Goal: Task Accomplishment & Management: Manage account settings

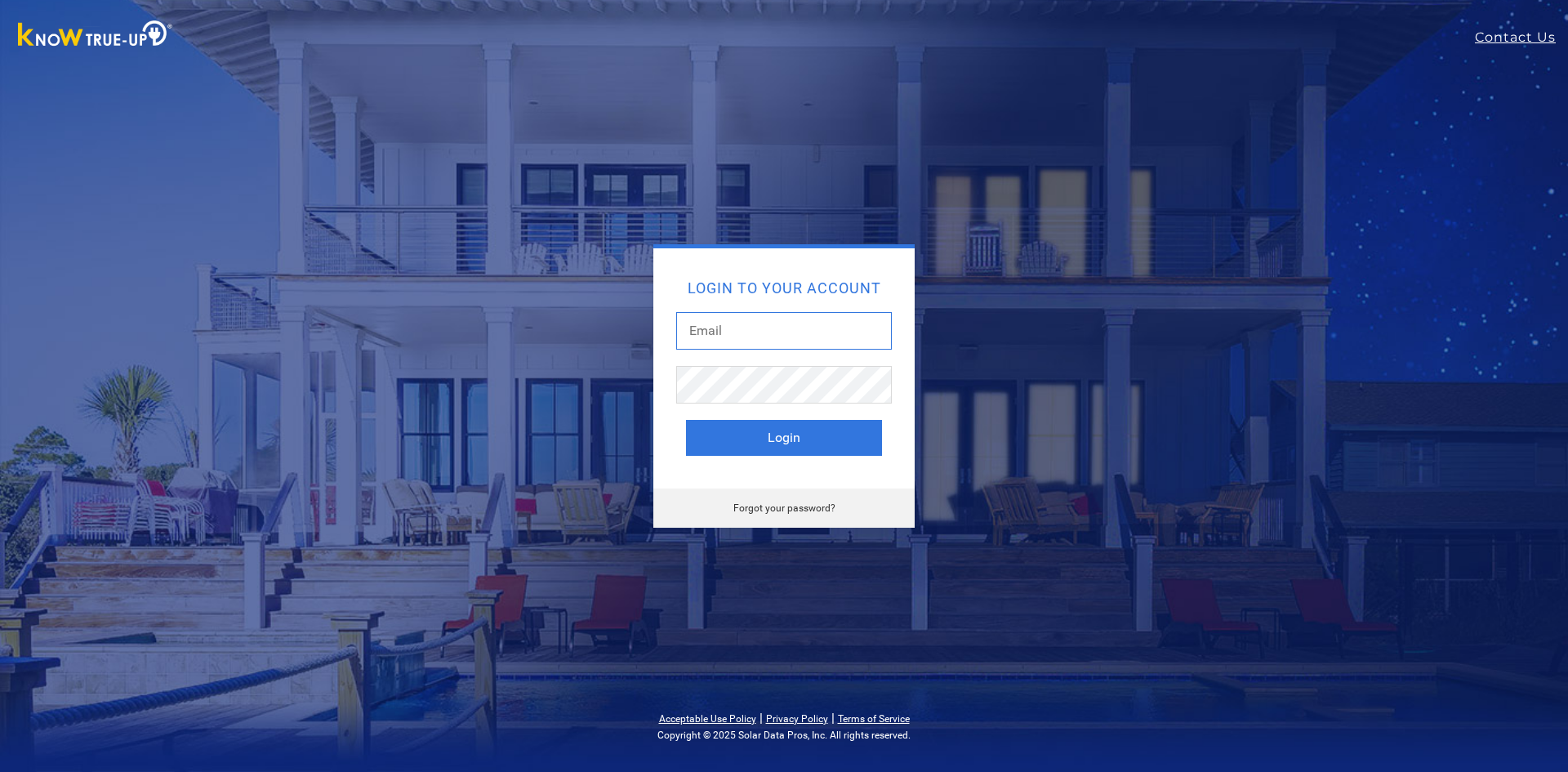
click at [777, 336] on input "text" at bounding box center [784, 330] width 215 height 38
click at [0, 771] on com-1password-button at bounding box center [0, 772] width 0 height 0
type input "breeannah@solarnegotiators.com"
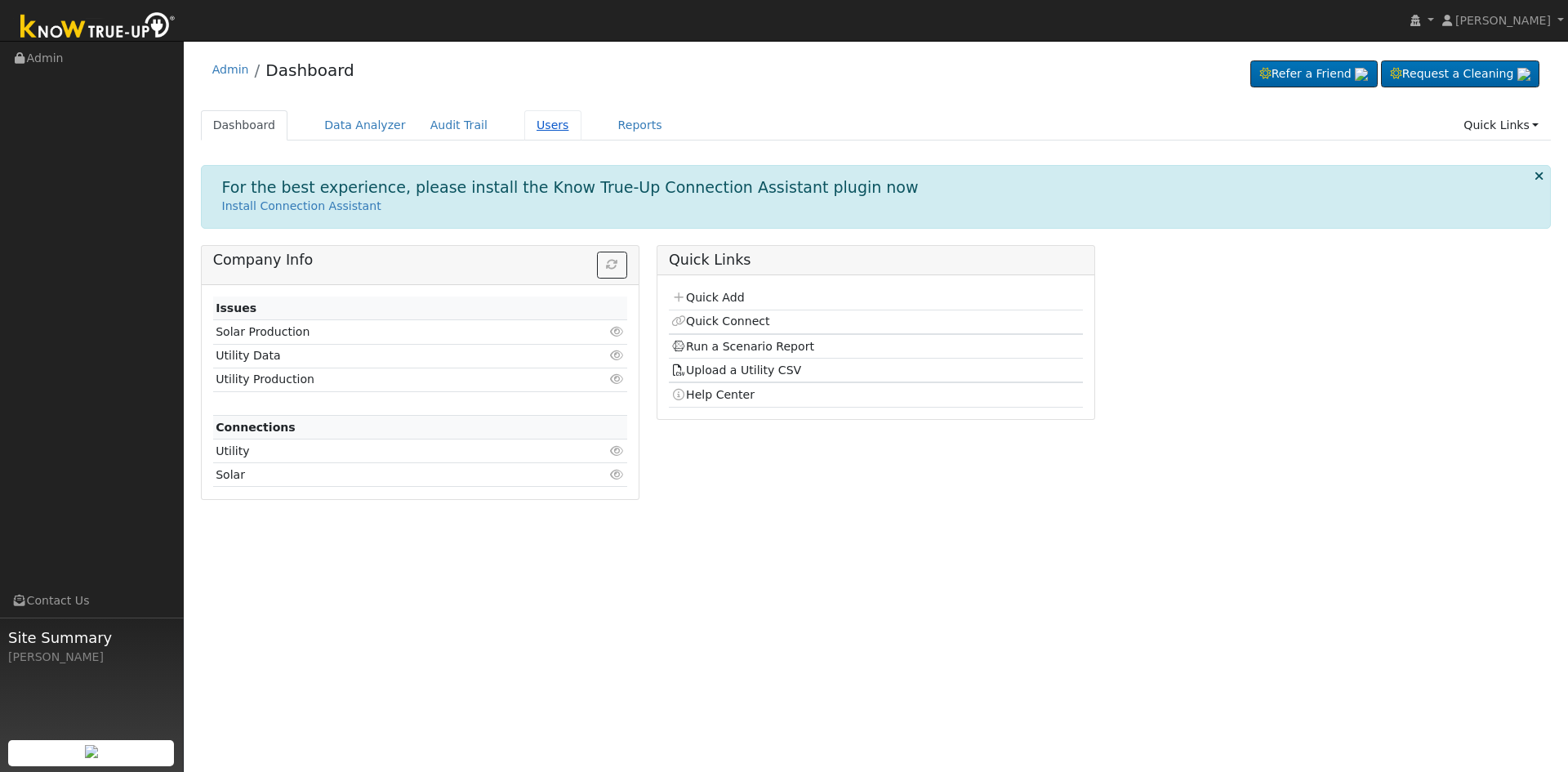
click at [524, 125] on link "Users" at bounding box center [552, 126] width 58 height 30
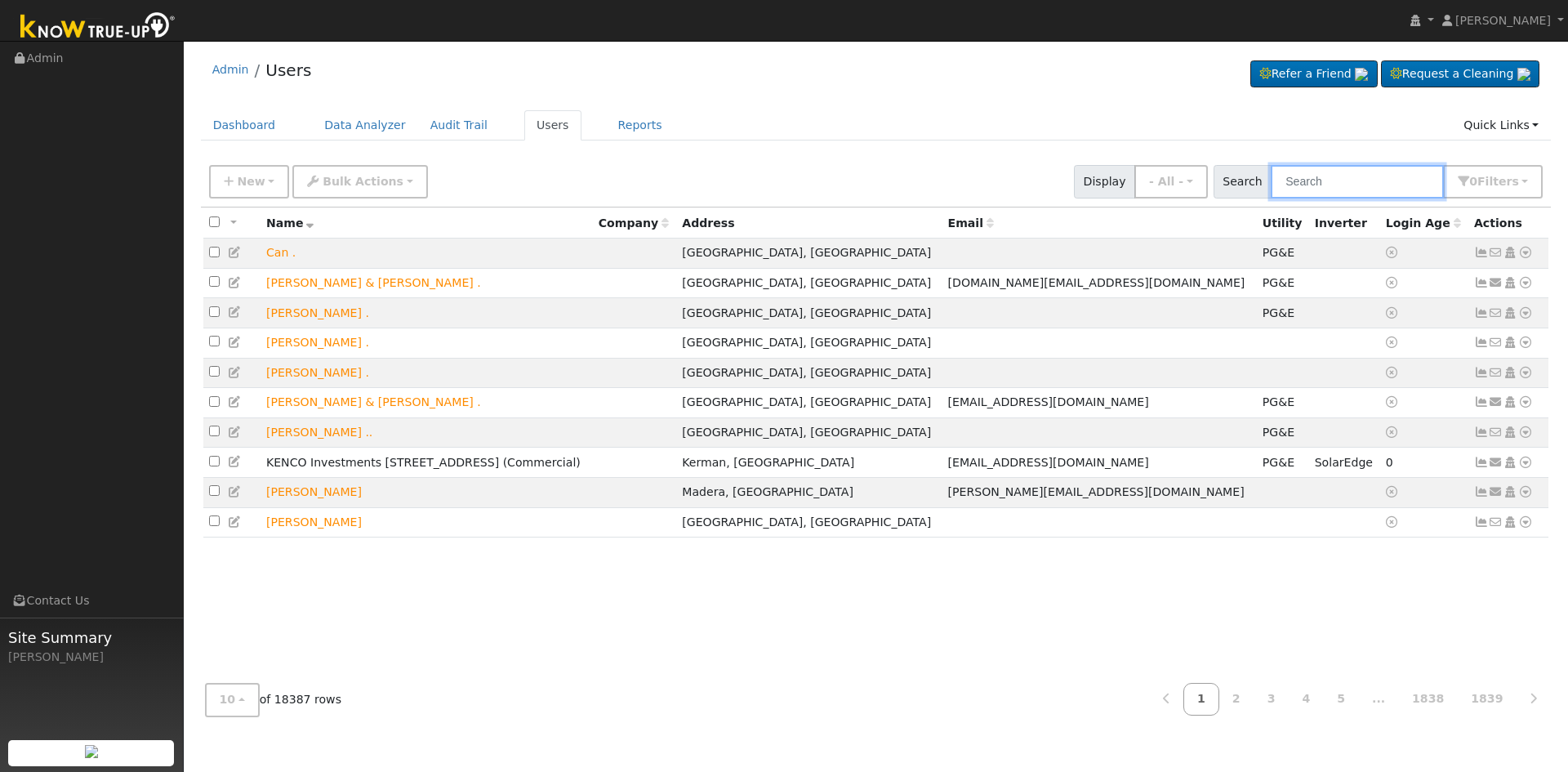
click at [1314, 184] on input "text" at bounding box center [1357, 181] width 173 height 33
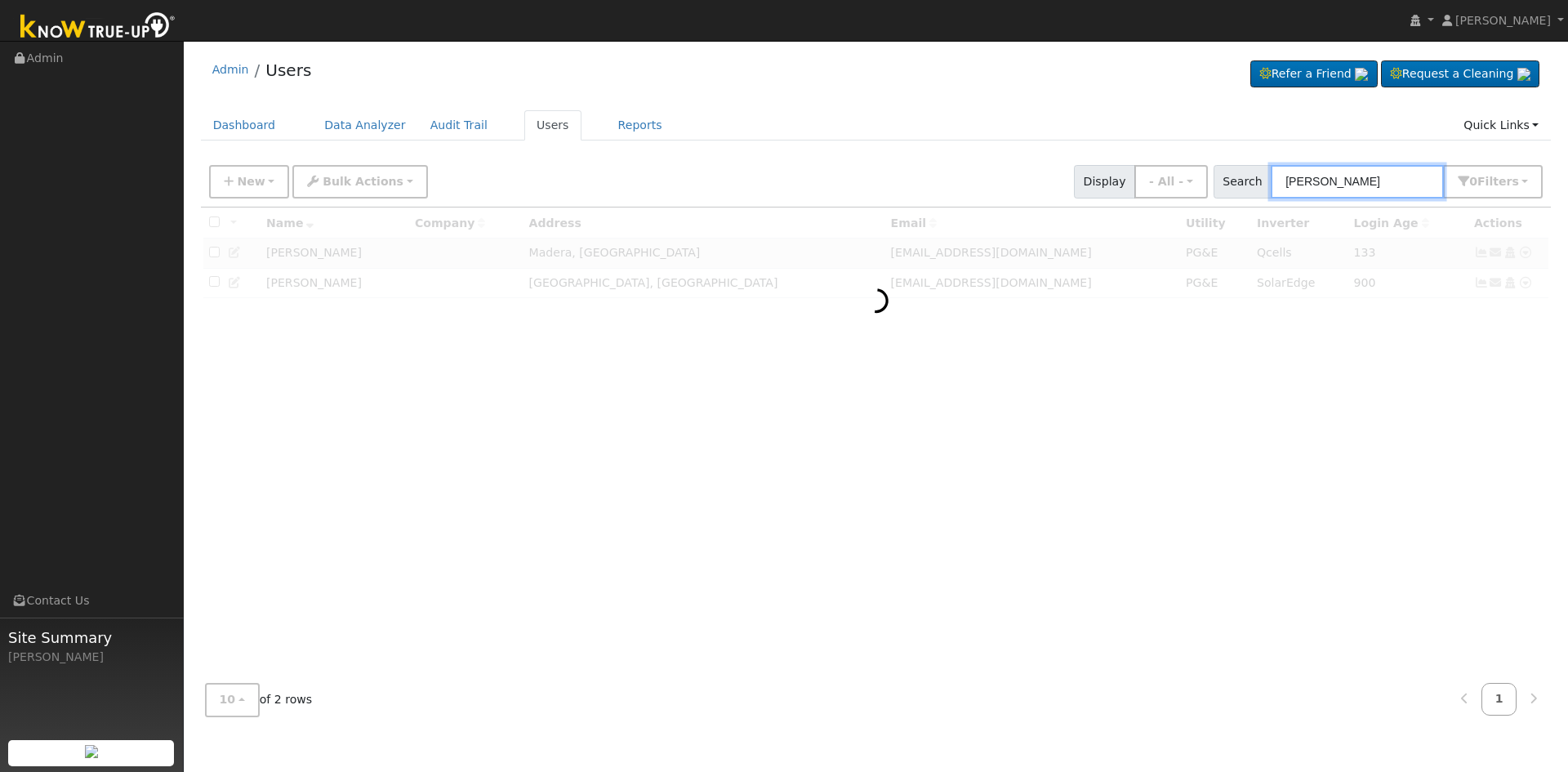
type input "[PERSON_NAME]"
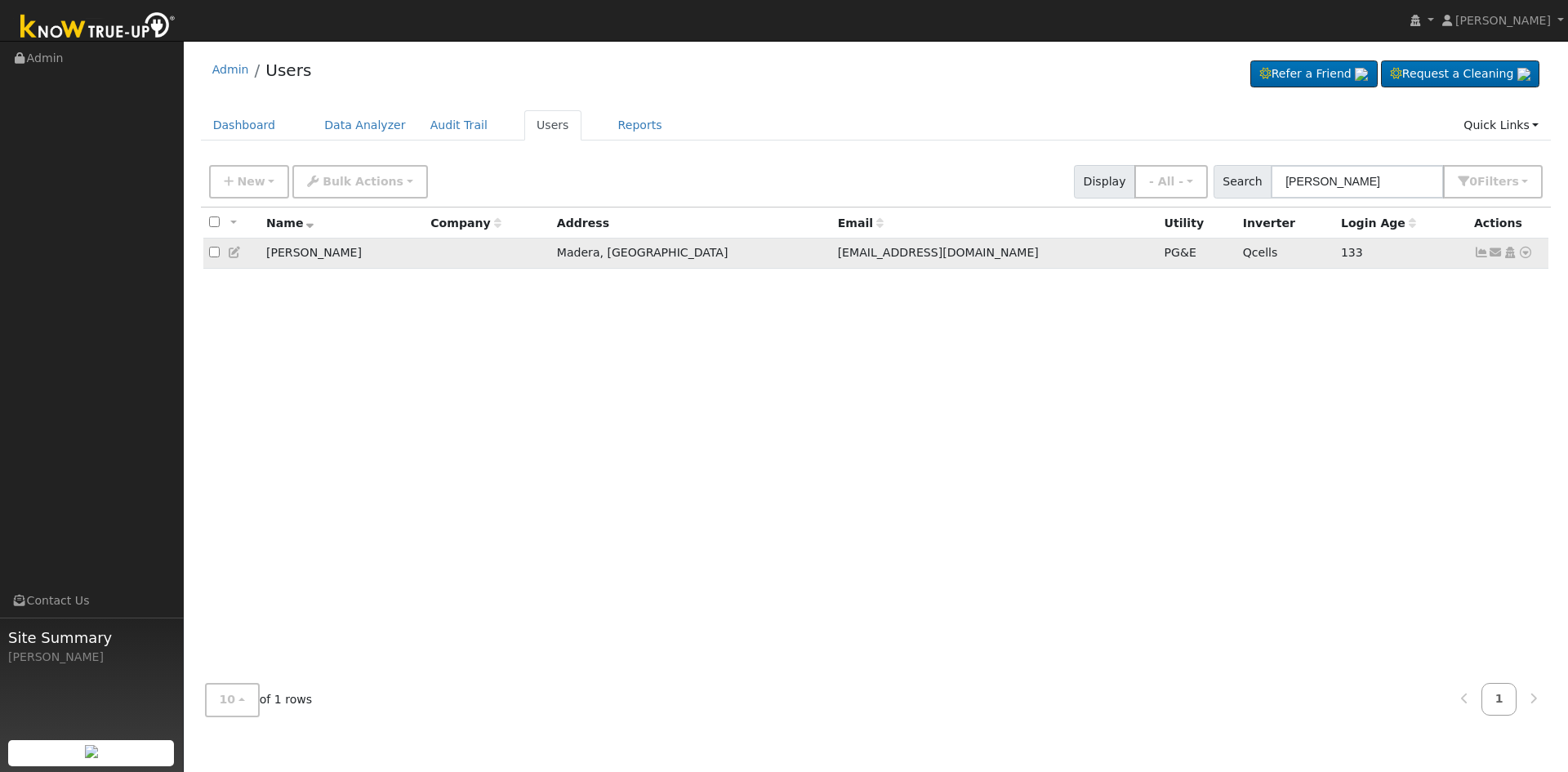
click at [1484, 248] on link at bounding box center [1482, 252] width 15 height 13
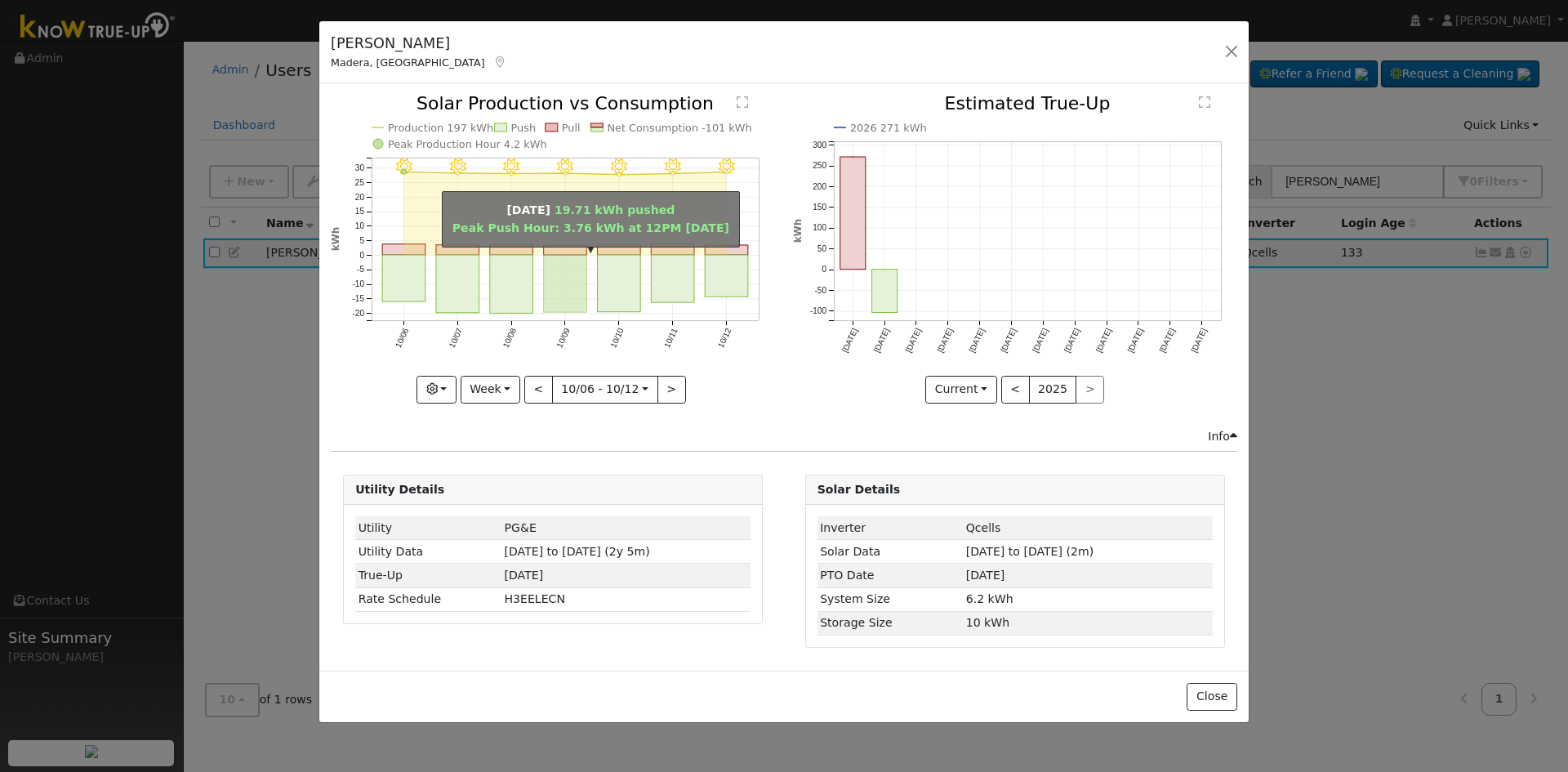
click at [570, 259] on rect "onclick=""" at bounding box center [565, 283] width 43 height 58
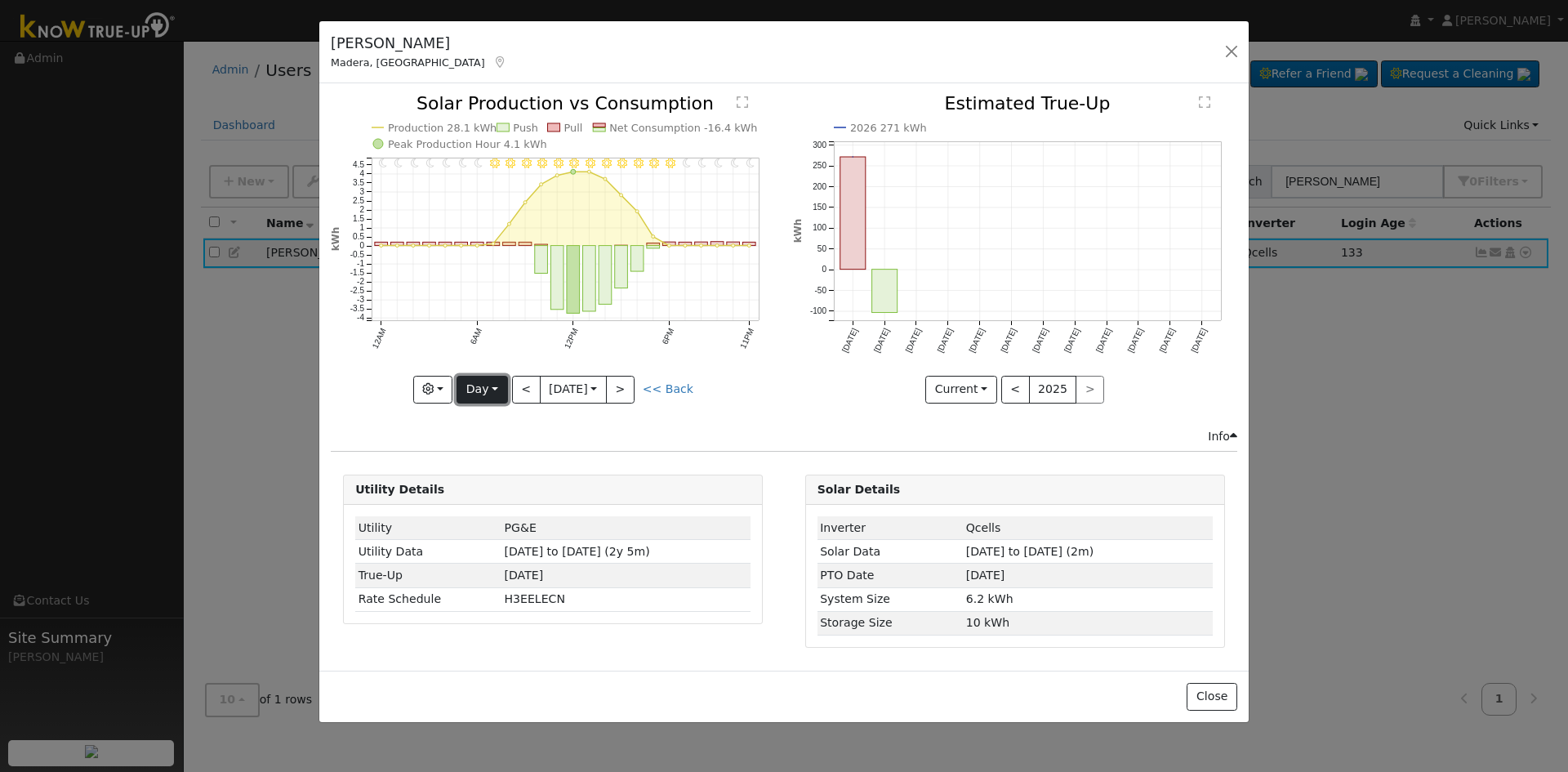
click at [481, 384] on button "Day" at bounding box center [482, 389] width 51 height 27
click at [481, 494] on link "Year" at bounding box center [514, 492] width 113 height 23
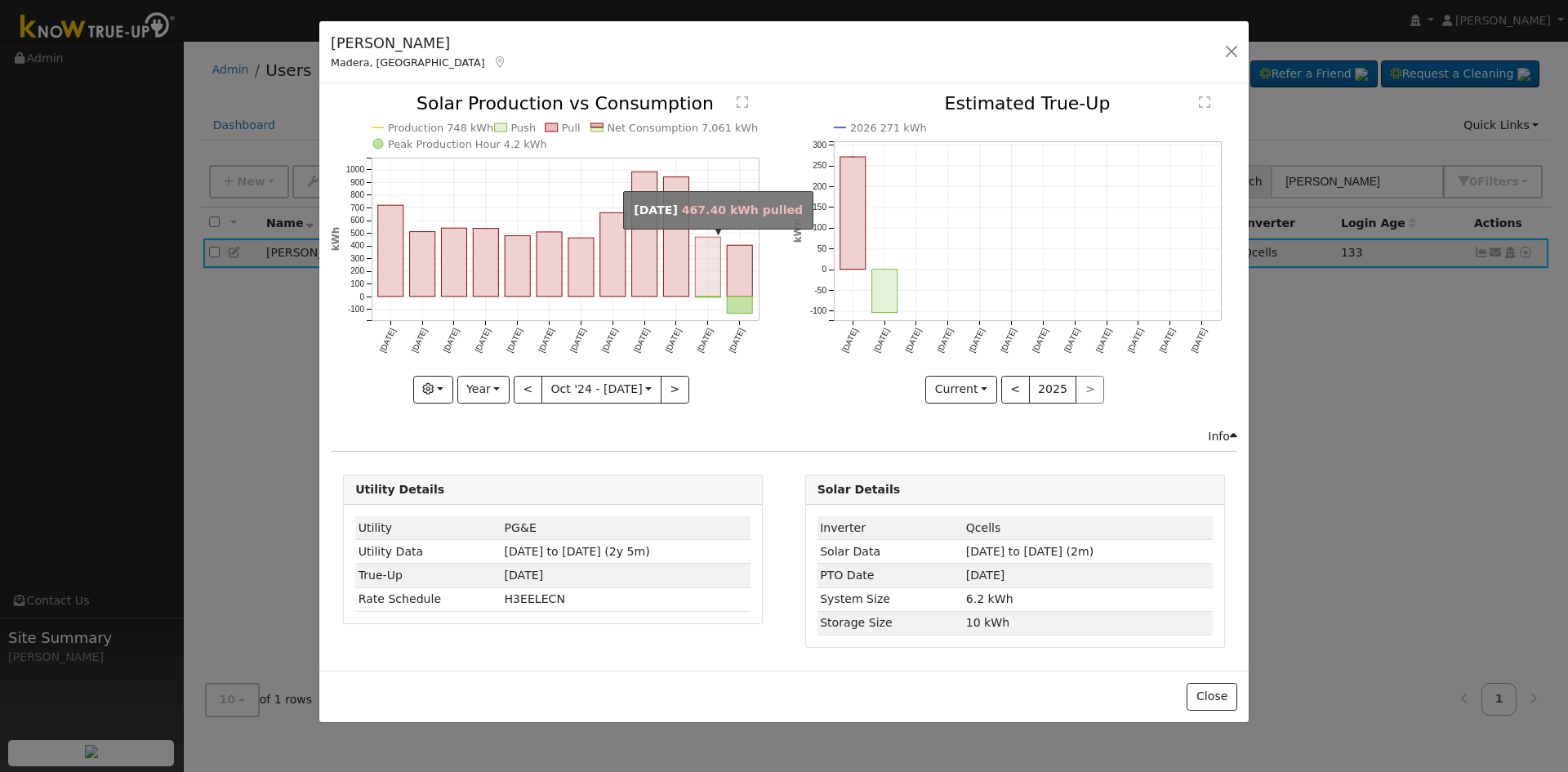
click at [714, 289] on rect "onclick=""" at bounding box center [708, 267] width 25 height 59
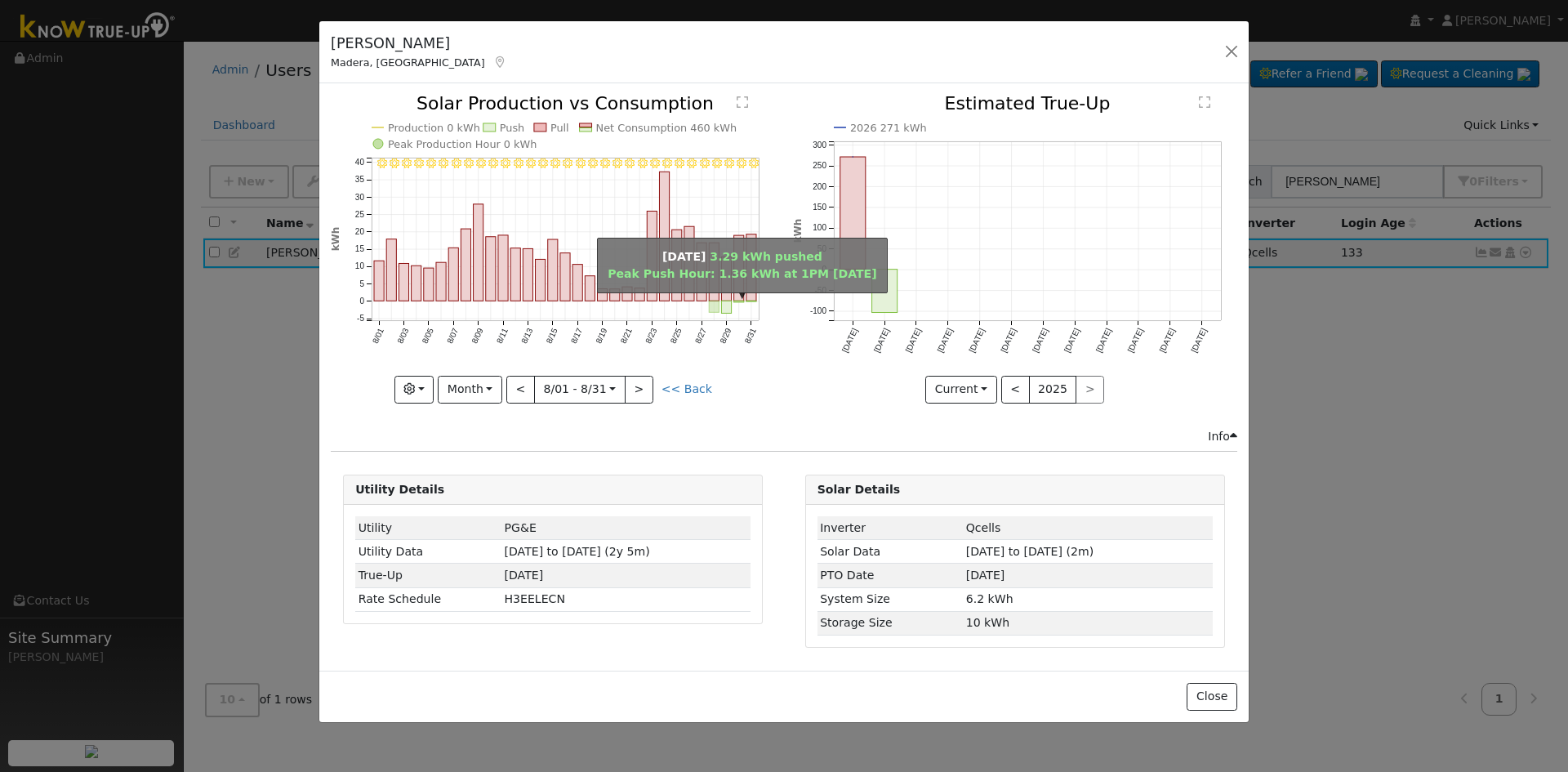
click at [716, 309] on rect "onclick=""" at bounding box center [715, 307] width 9 height 11
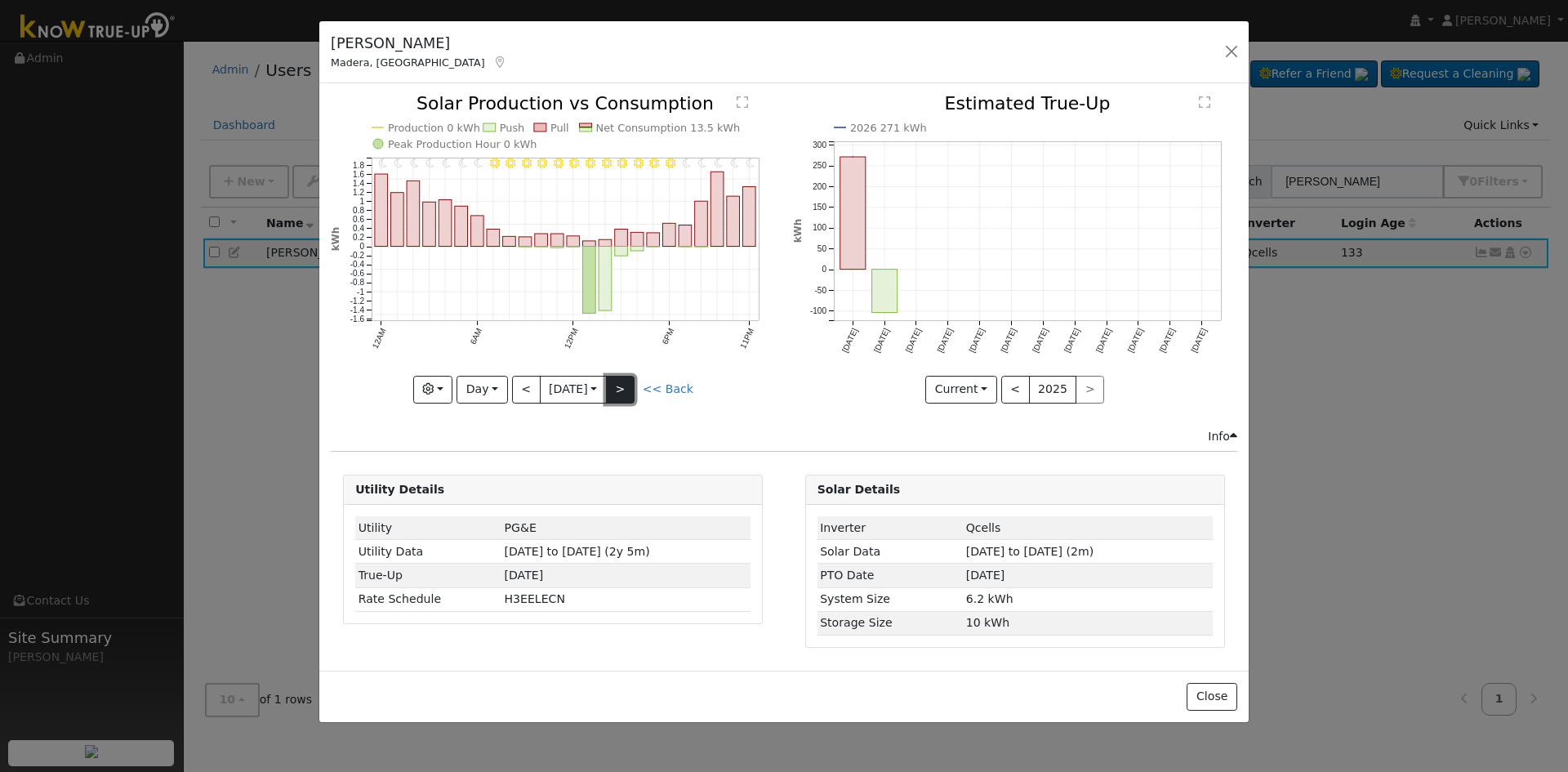
click at [629, 389] on button ">" at bounding box center [620, 389] width 28 height 27
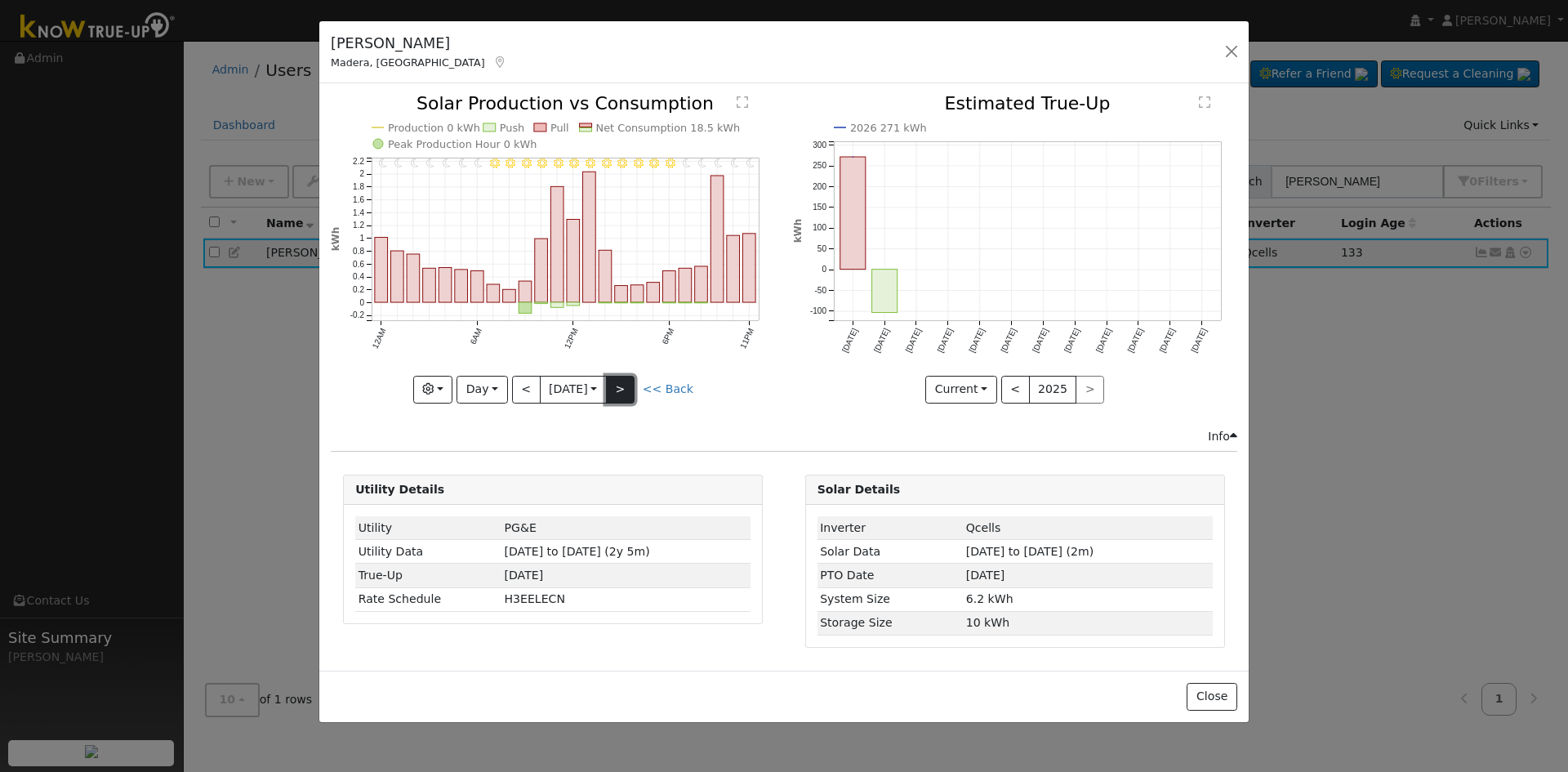
click at [629, 389] on button ">" at bounding box center [620, 389] width 28 height 27
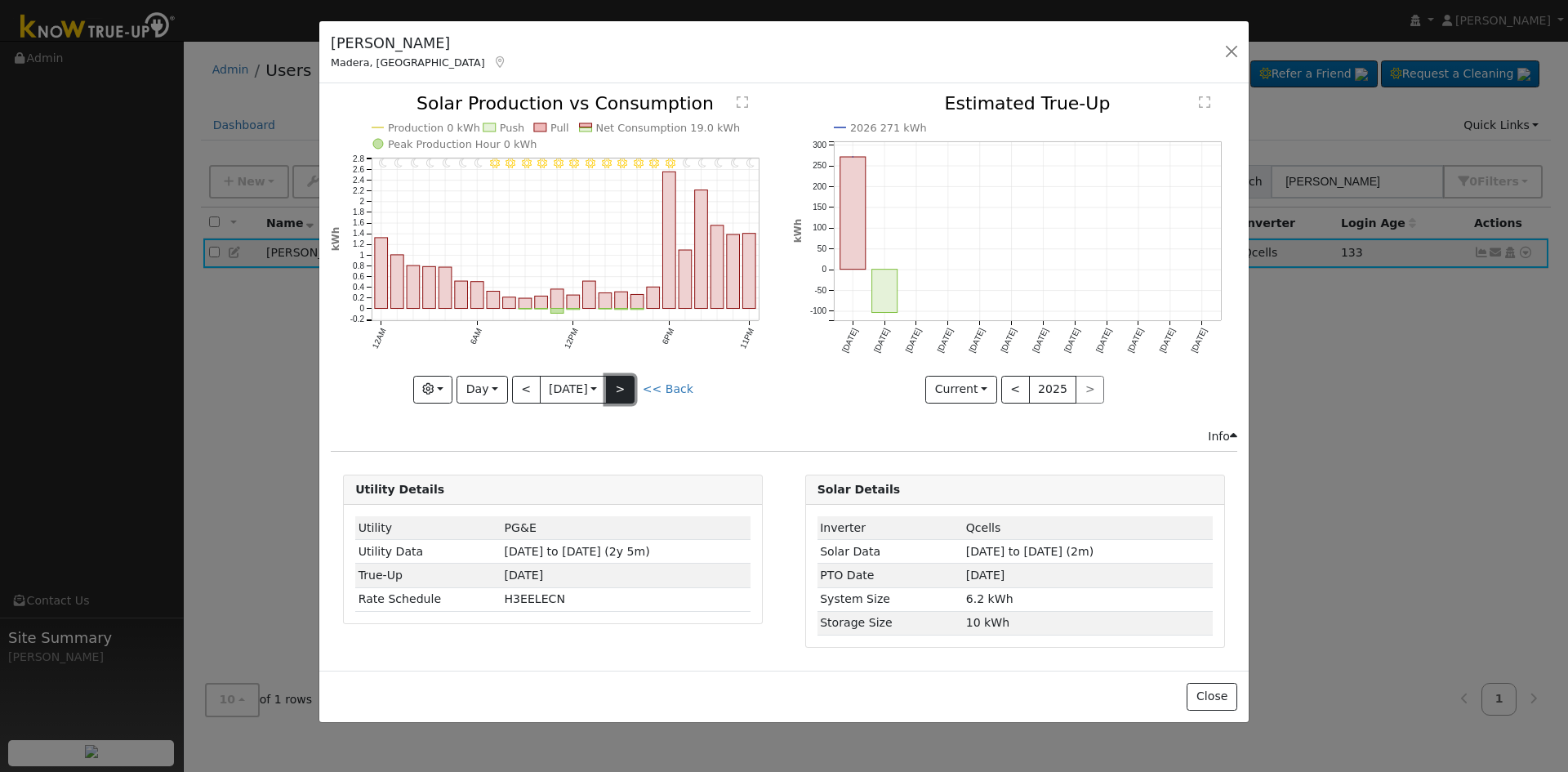
click at [629, 389] on button ">" at bounding box center [620, 389] width 28 height 27
click at [624, 396] on button ">" at bounding box center [620, 389] width 28 height 27
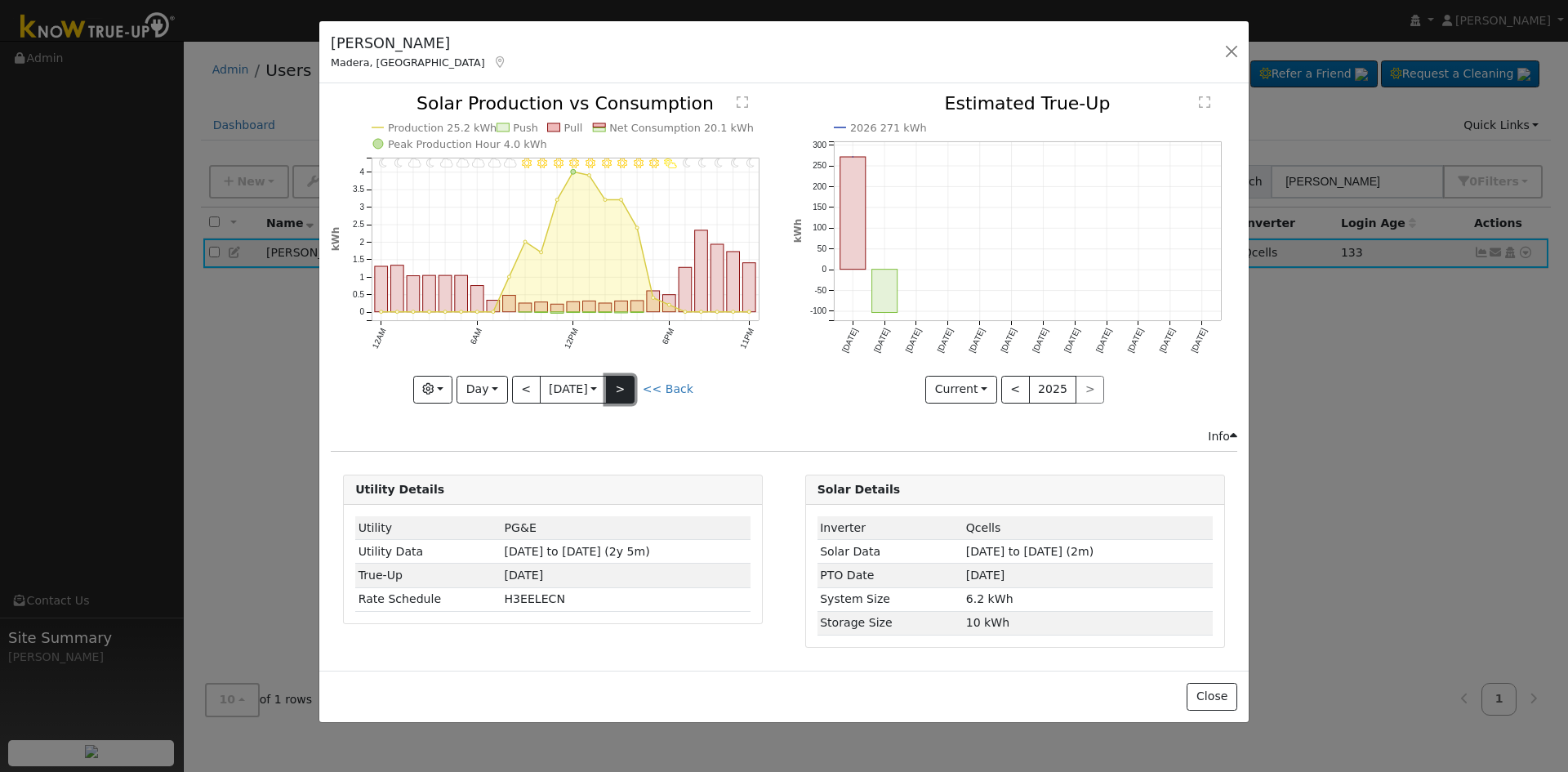
click at [624, 396] on button ">" at bounding box center [620, 389] width 28 height 27
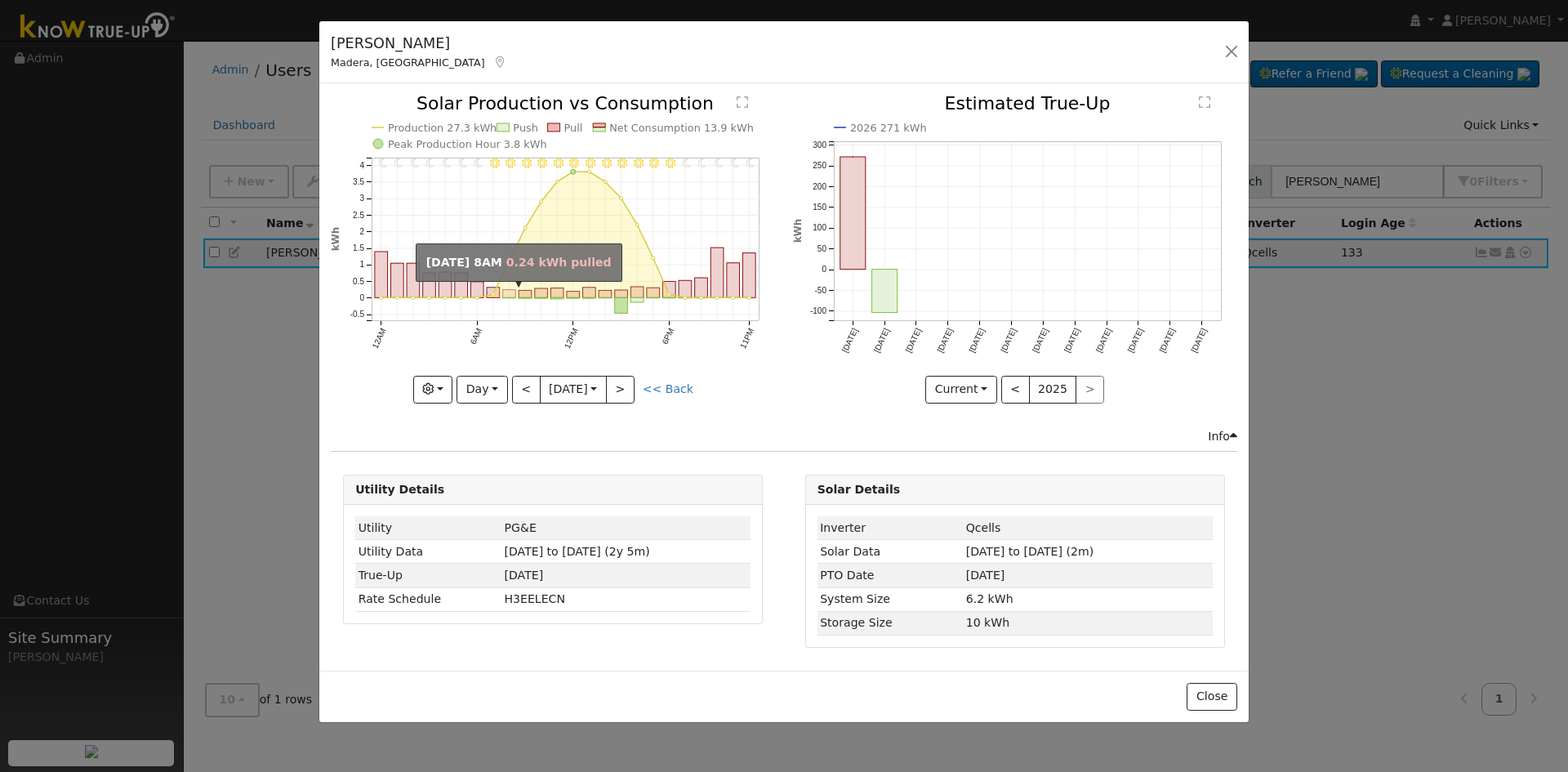
click at [512, 295] on rect "onclick=""" at bounding box center [510, 294] width 13 height 8
click at [512, 290] on rect "onclick=""" at bounding box center [510, 294] width 13 height 8
click at [512, 294] on rect "onclick=""" at bounding box center [510, 294] width 13 height 8
click at [533, 291] on icon "11PM - Clear 10PM - Clear 9PM - Clear 8PM - Clear 7PM - Clear 6PM - Clear 5PM -…" at bounding box center [552, 247] width 445 height 306
click at [522, 292] on rect "onclick=""" at bounding box center [525, 294] width 13 height 8
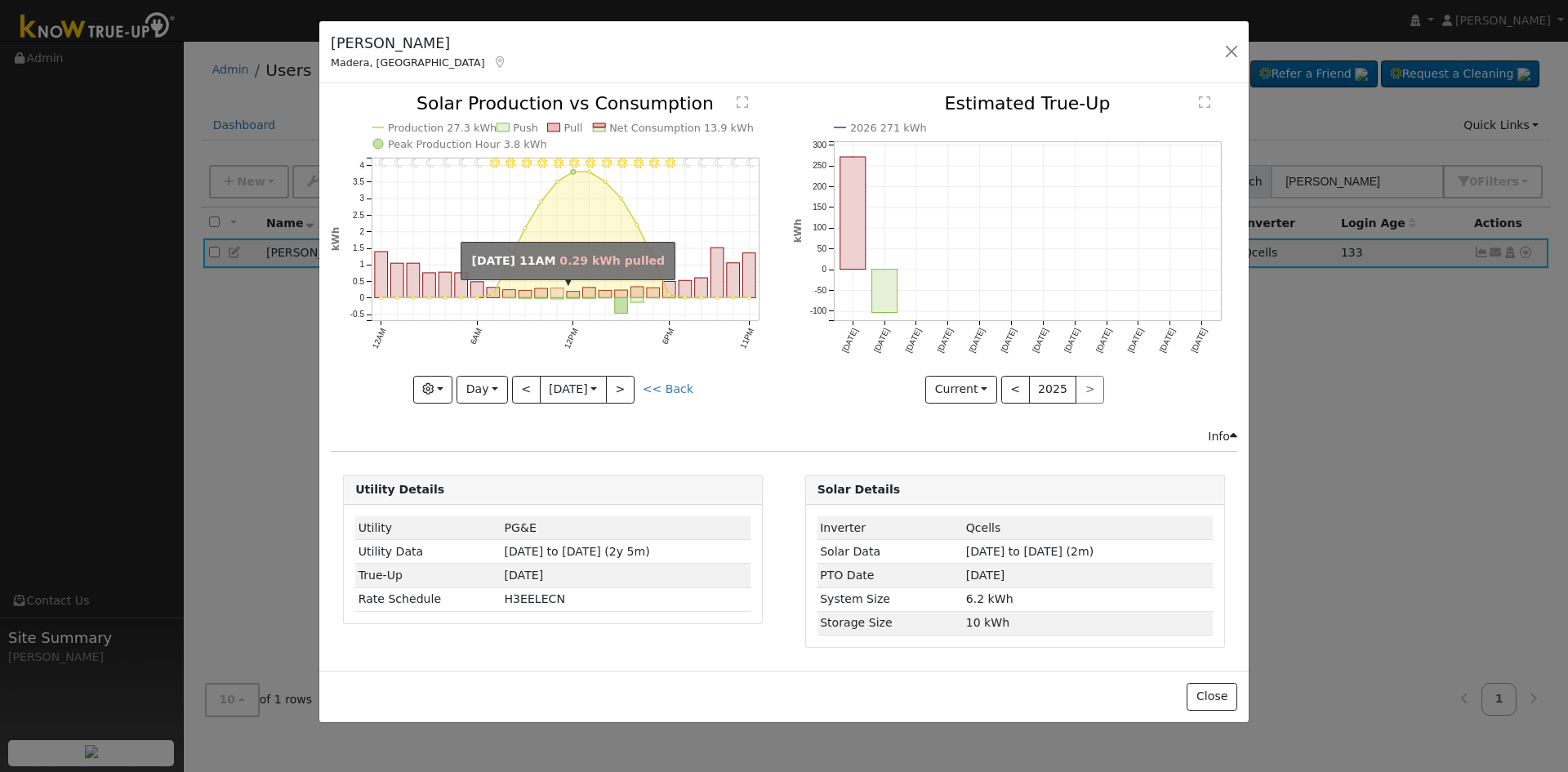
click at [559, 292] on rect "onclick=""" at bounding box center [558, 293] width 13 height 9
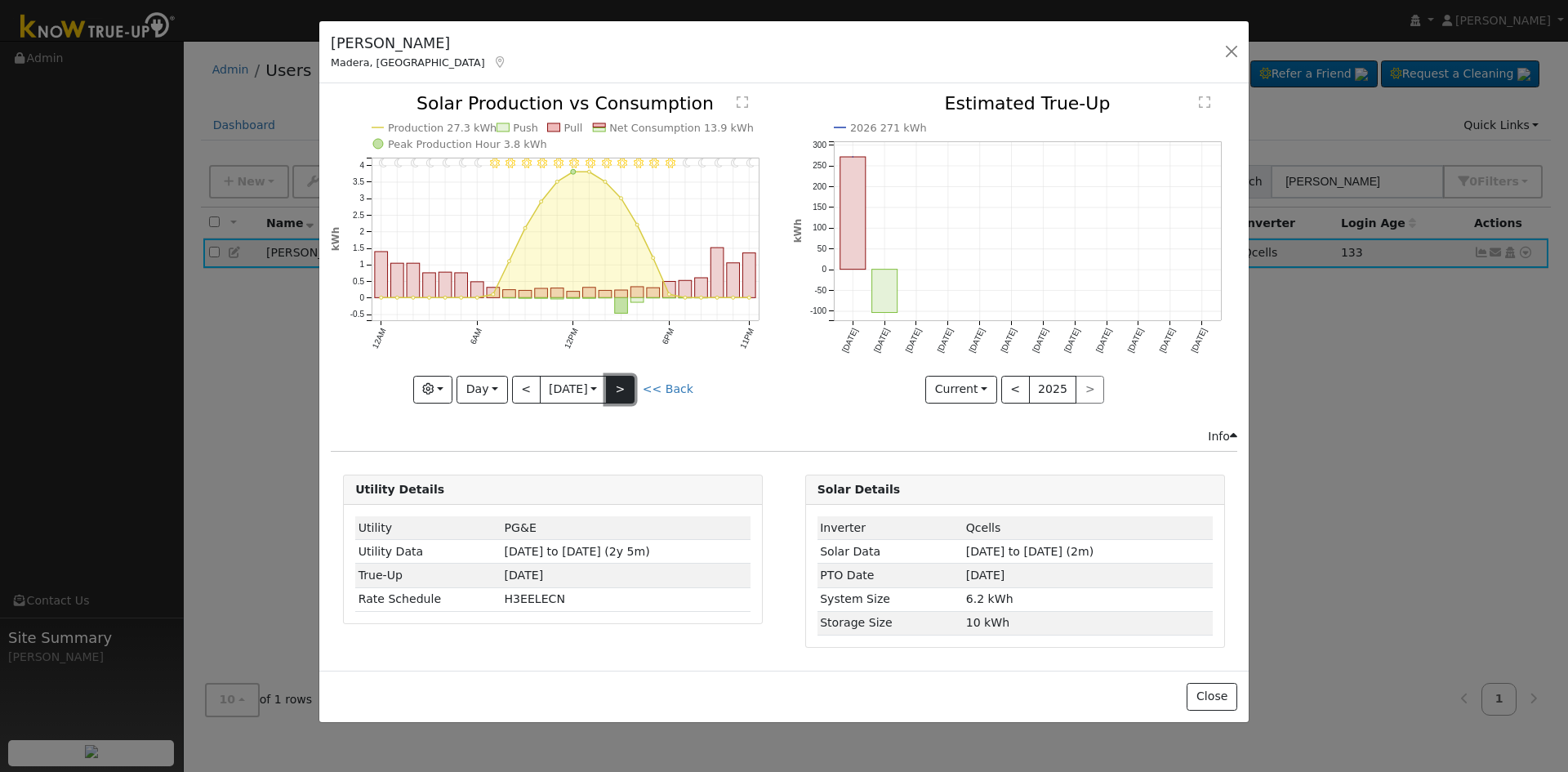
click at [626, 391] on button ">" at bounding box center [620, 389] width 28 height 27
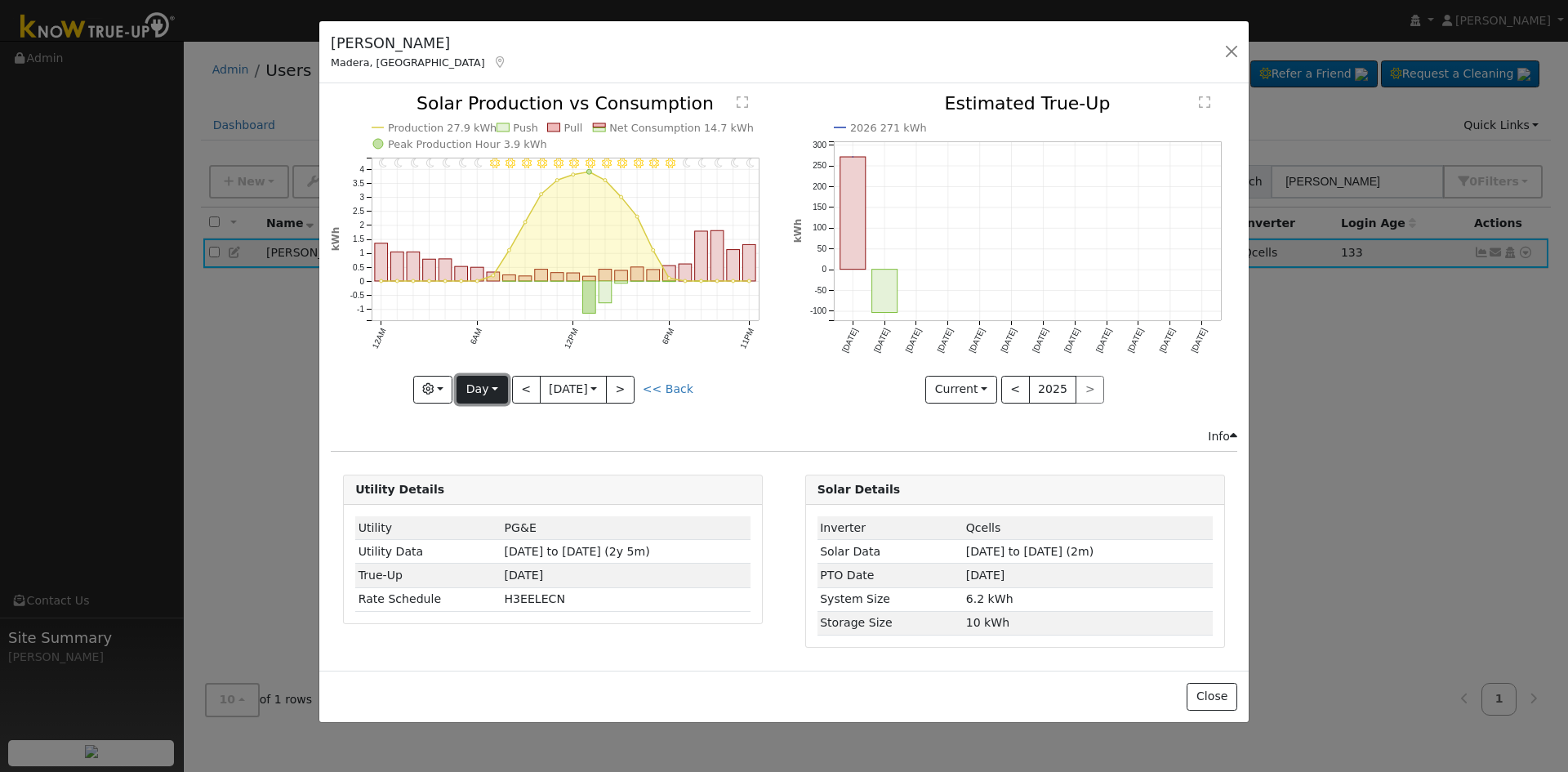
click at [481, 395] on button "Day" at bounding box center [482, 389] width 51 height 27
click at [634, 388] on button ">" at bounding box center [620, 389] width 28 height 27
click at [632, 385] on button ">" at bounding box center [620, 389] width 28 height 27
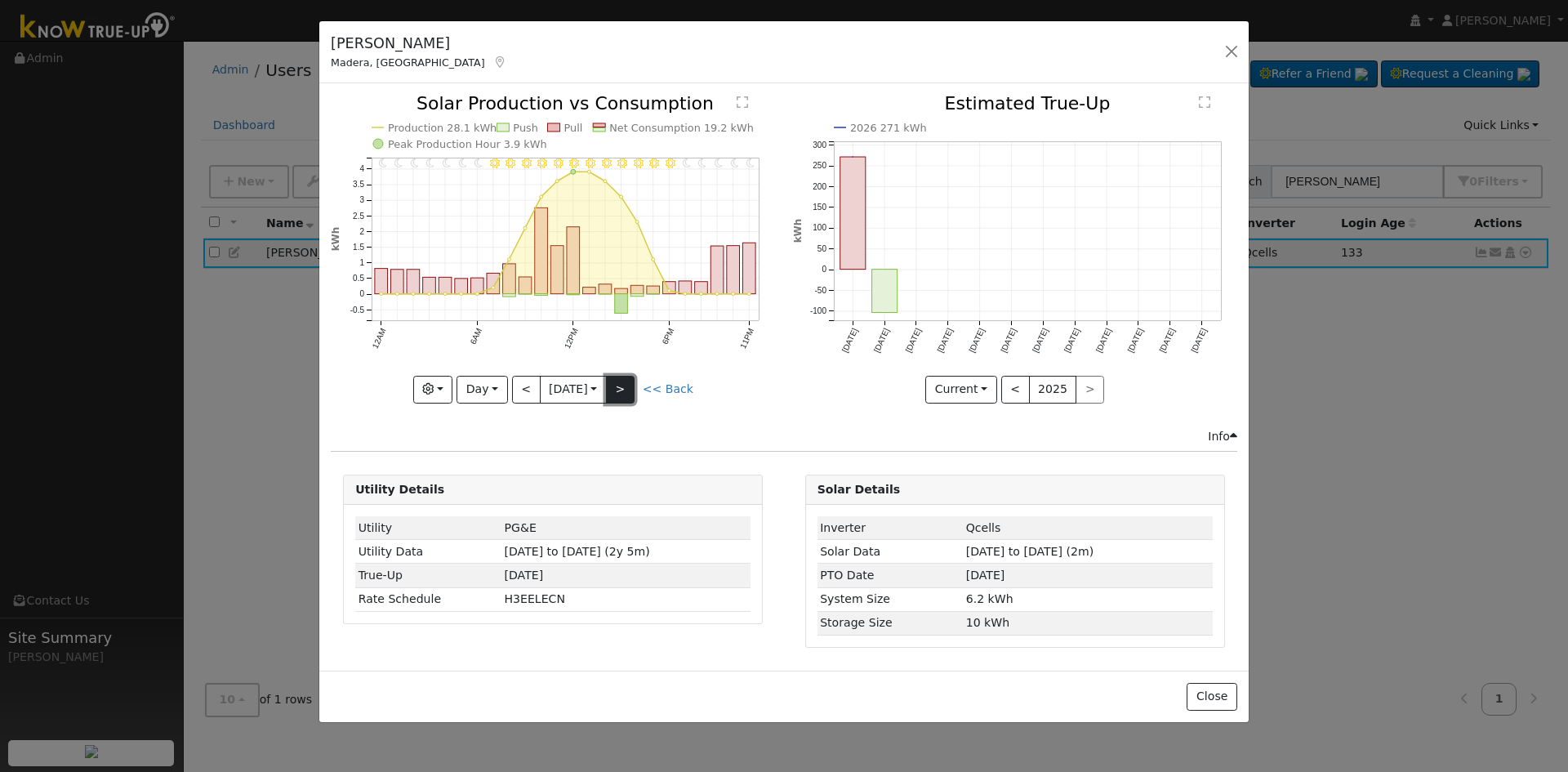
click at [624, 385] on button ">" at bounding box center [620, 389] width 28 height 27
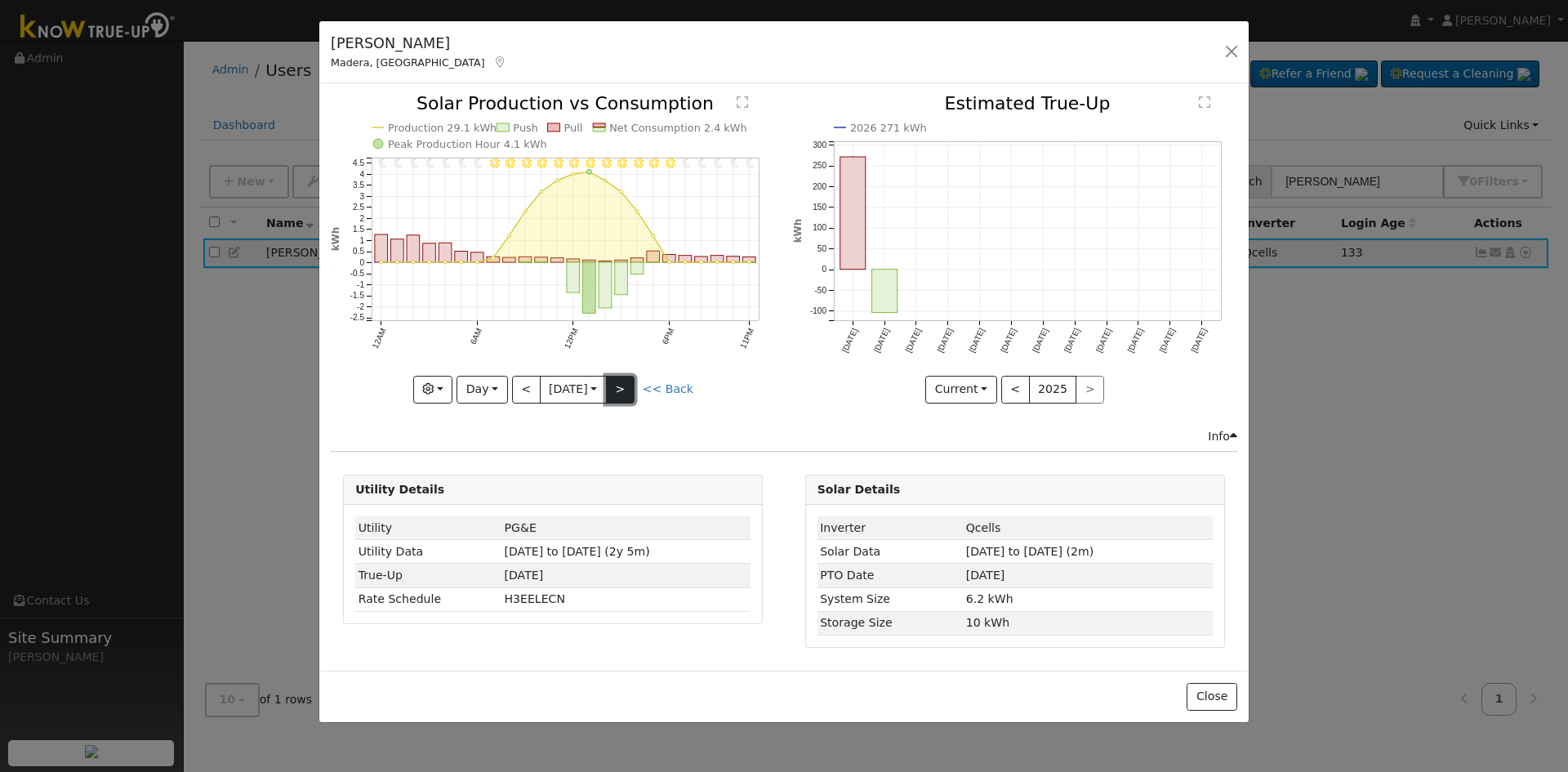
click at [624, 385] on button ">" at bounding box center [620, 389] width 28 height 27
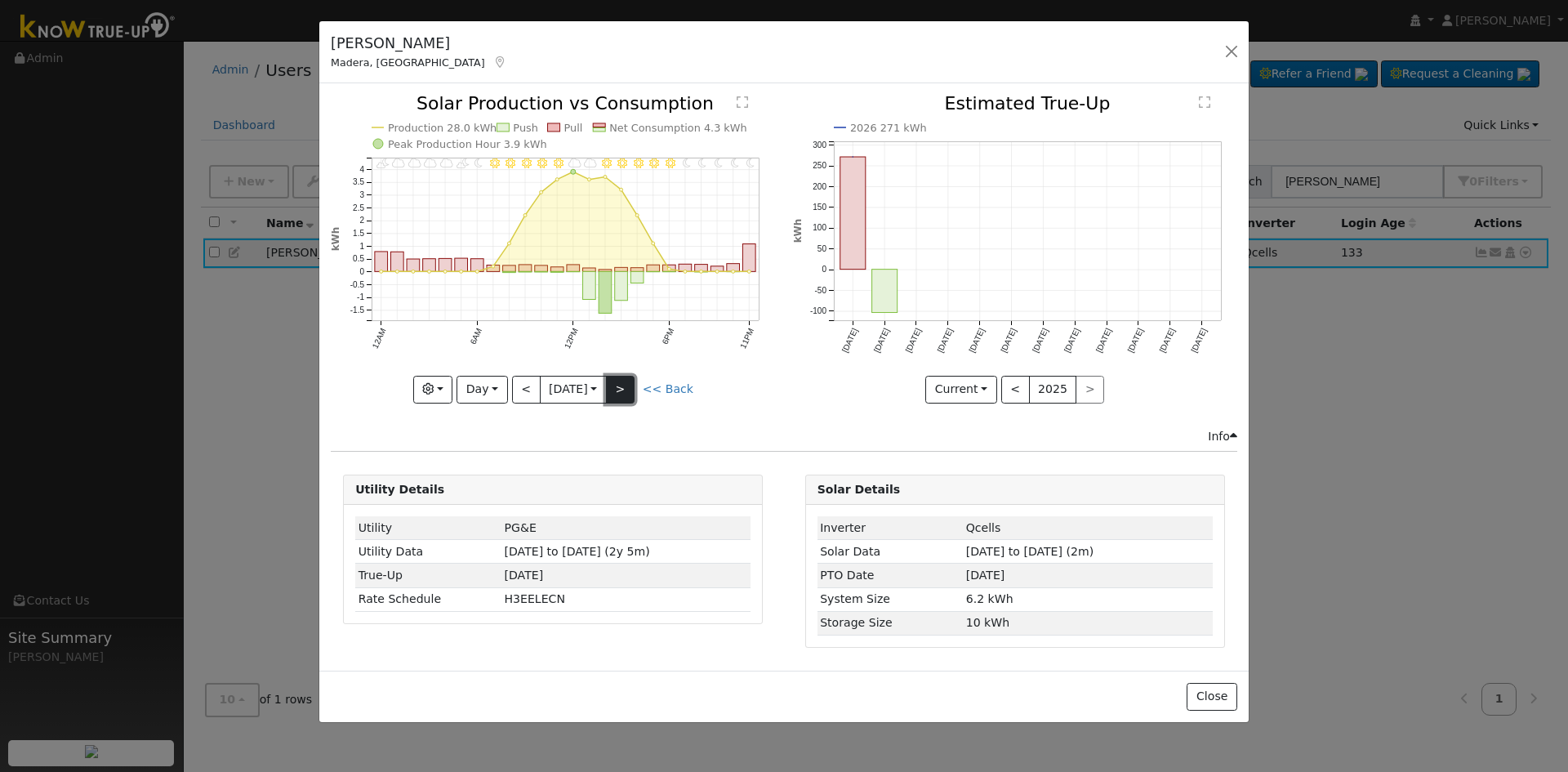
click at [624, 385] on button ">" at bounding box center [620, 389] width 28 height 27
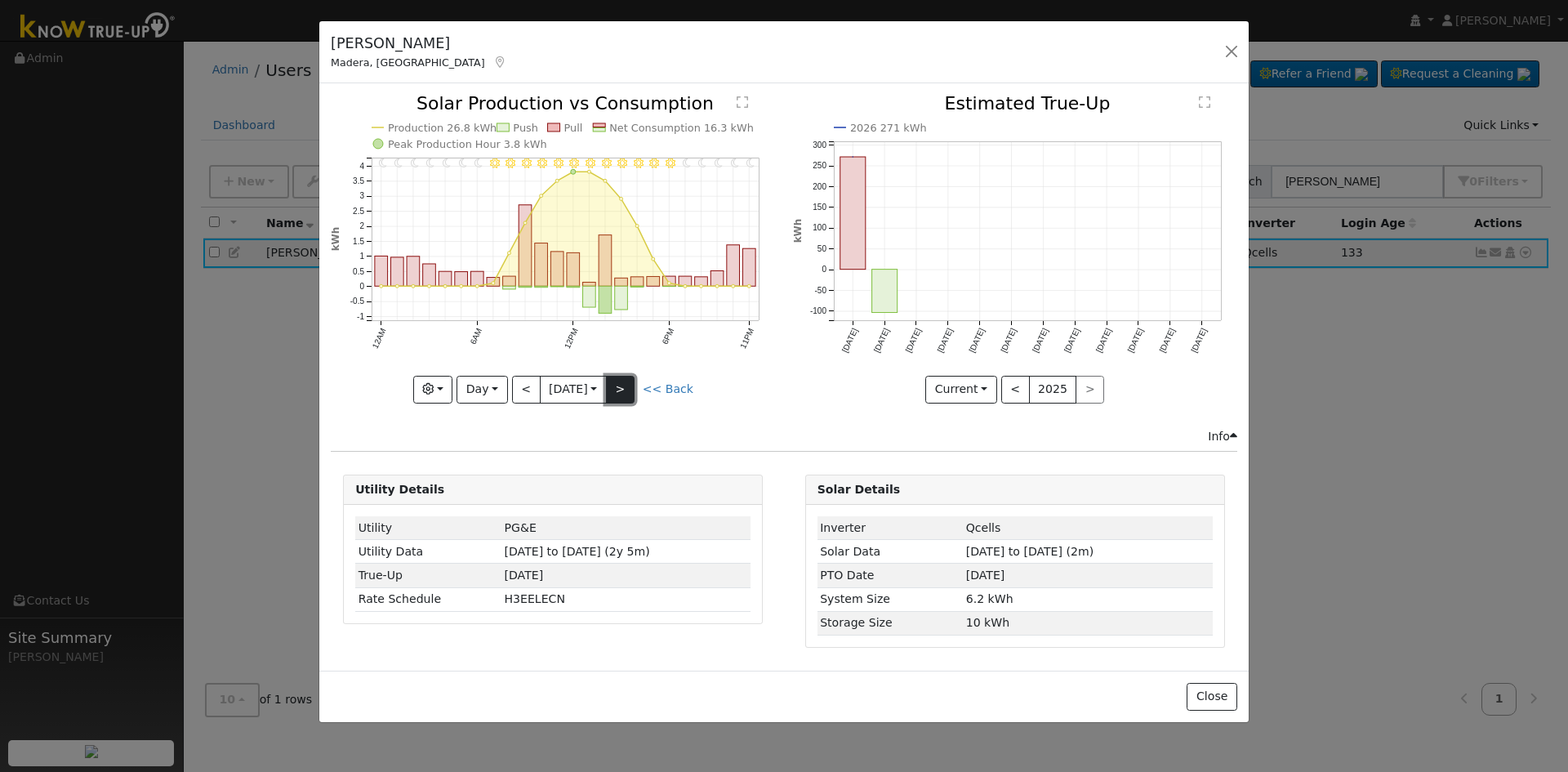
click at [634, 383] on button ">" at bounding box center [620, 389] width 28 height 27
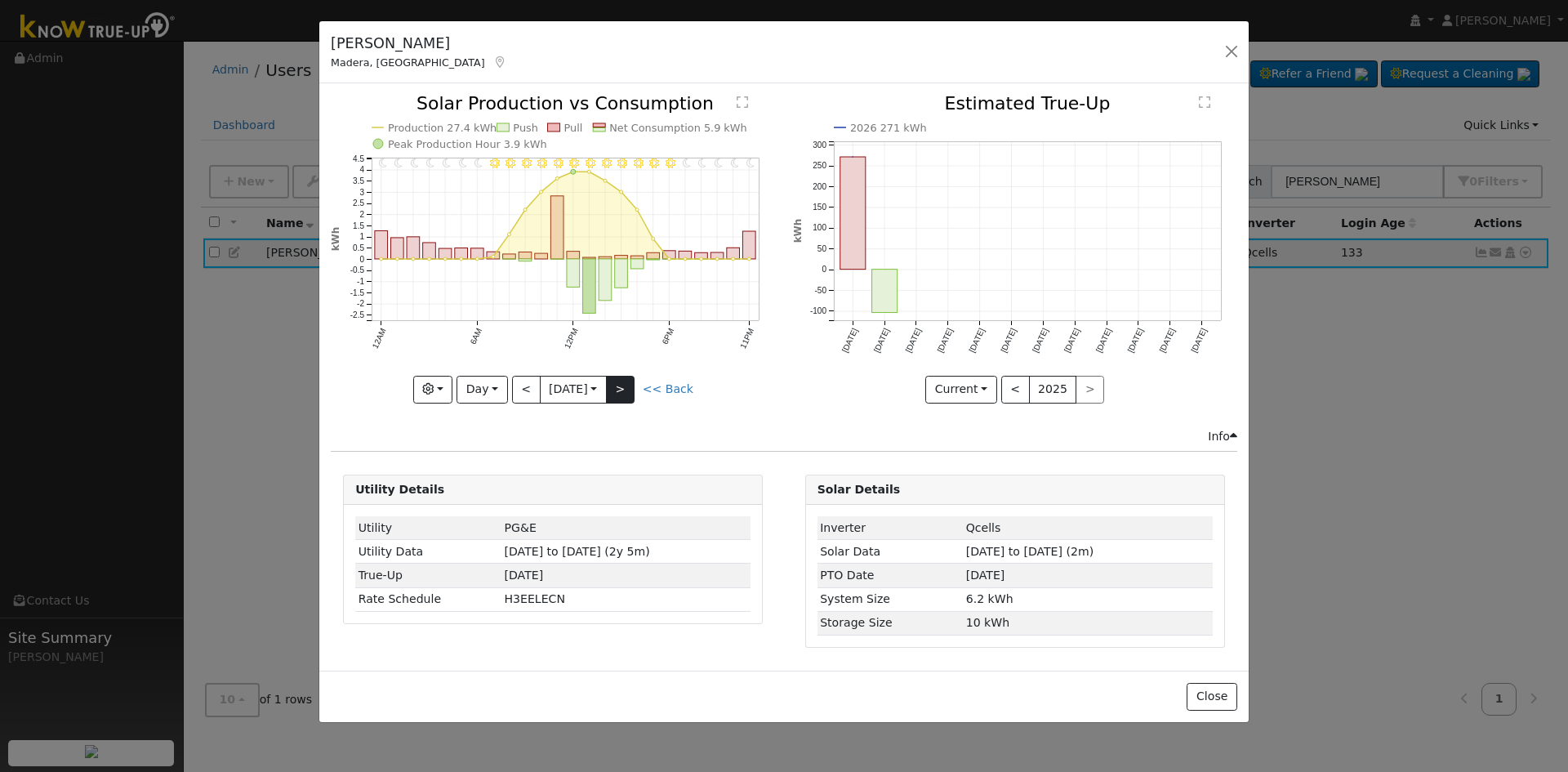
click at [635, 383] on div "11PM - Clear 10PM - Clear 9PM - Clear 8PM - Clear 7PM - Clear 6PM - Clear 5PM -…" at bounding box center [552, 248] width 445 height 308
click at [627, 383] on button ">" at bounding box center [620, 389] width 28 height 27
click at [627, 391] on button ">" at bounding box center [620, 389] width 28 height 27
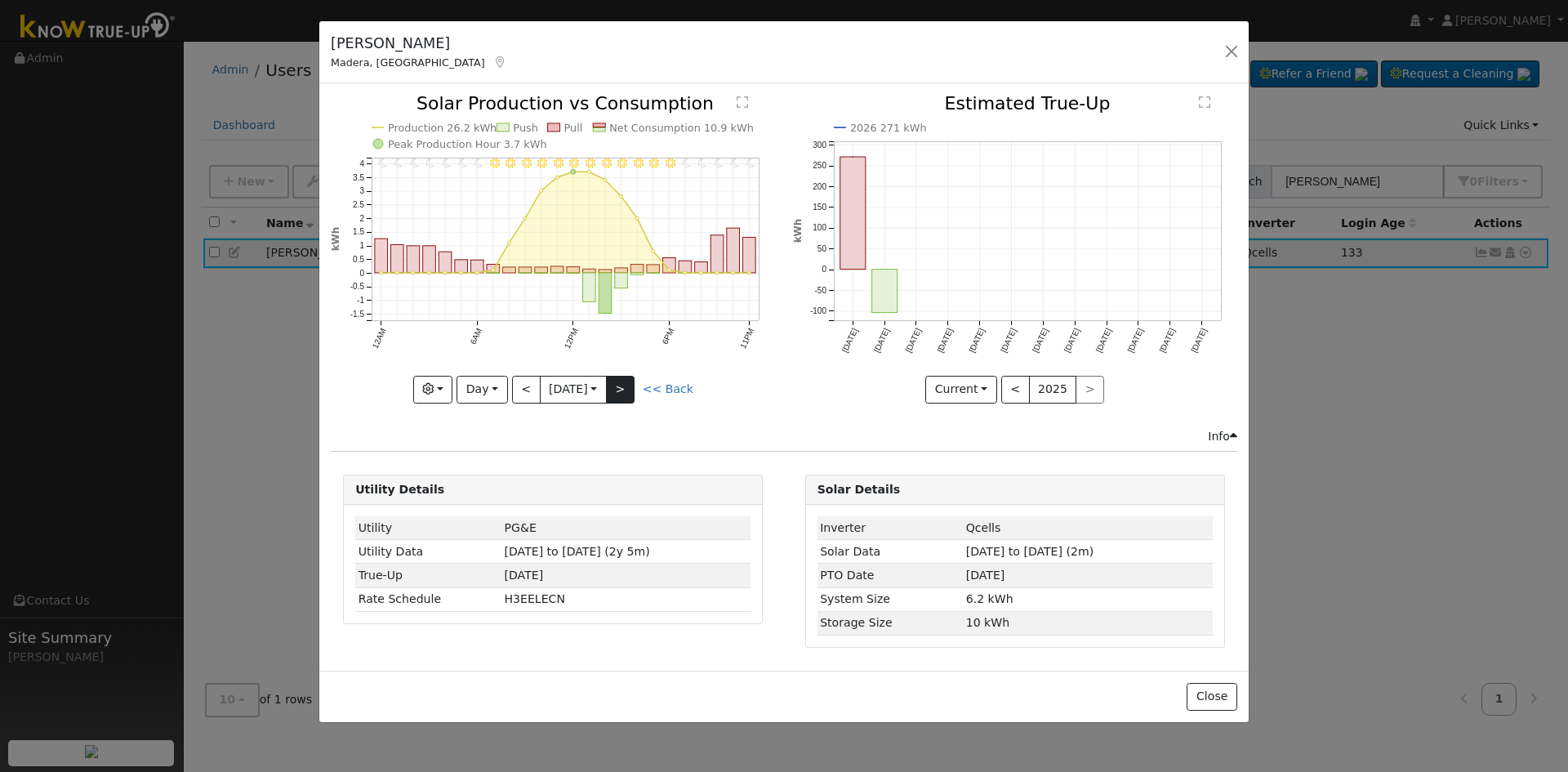
click at [627, 391] on div at bounding box center [552, 248] width 445 height 308
click at [627, 391] on button ">" at bounding box center [620, 389] width 28 height 27
click at [627, 391] on div "11PM - MostlyCloudy 10PM - PartlyCloudy 9PM - MostlyClear 8PM - MostlyClear 7PM…" at bounding box center [552, 248] width 445 height 308
click at [627, 391] on button ">" at bounding box center [620, 389] width 28 height 27
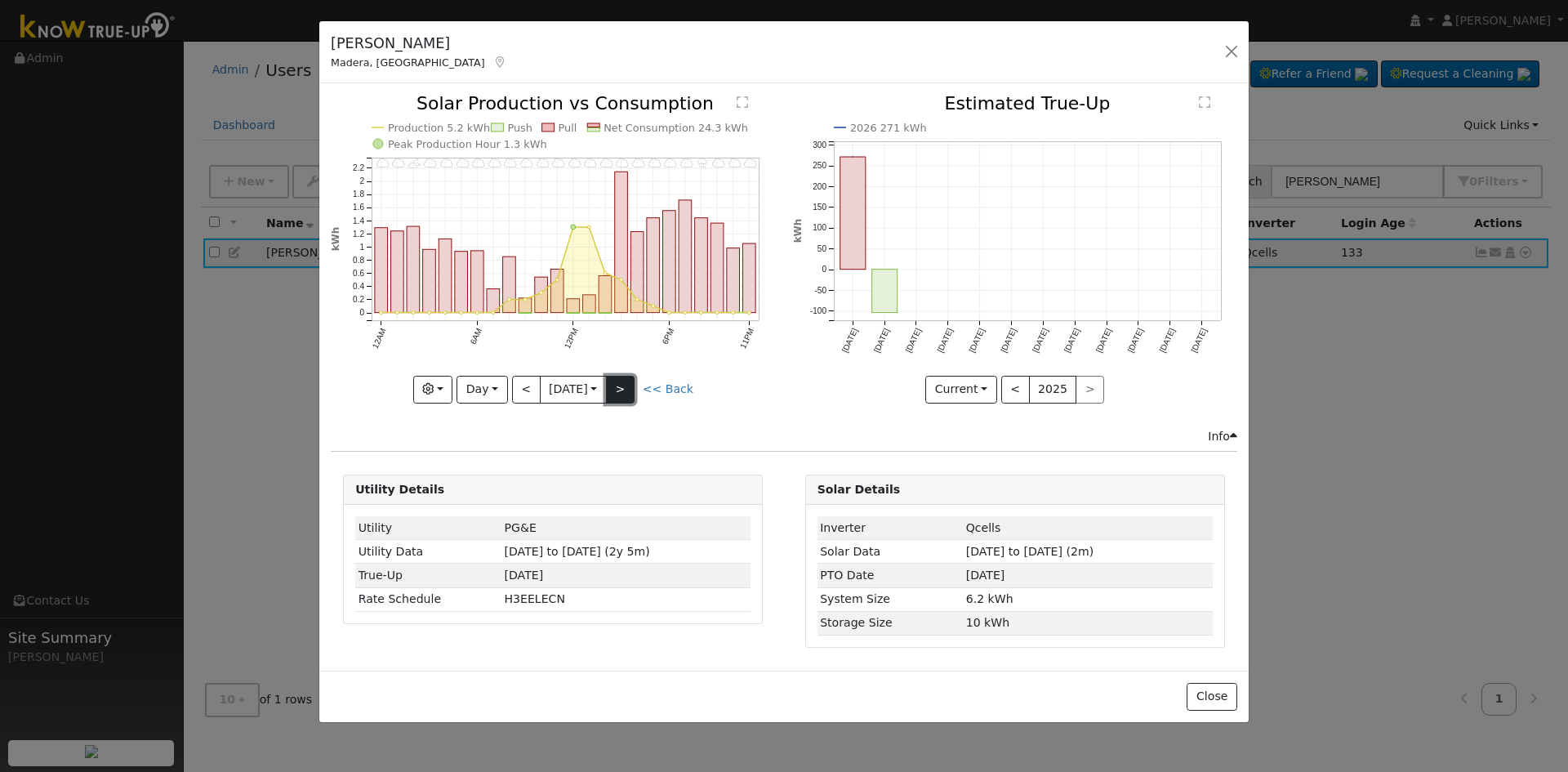
click at [627, 391] on button ">" at bounding box center [620, 389] width 28 height 27
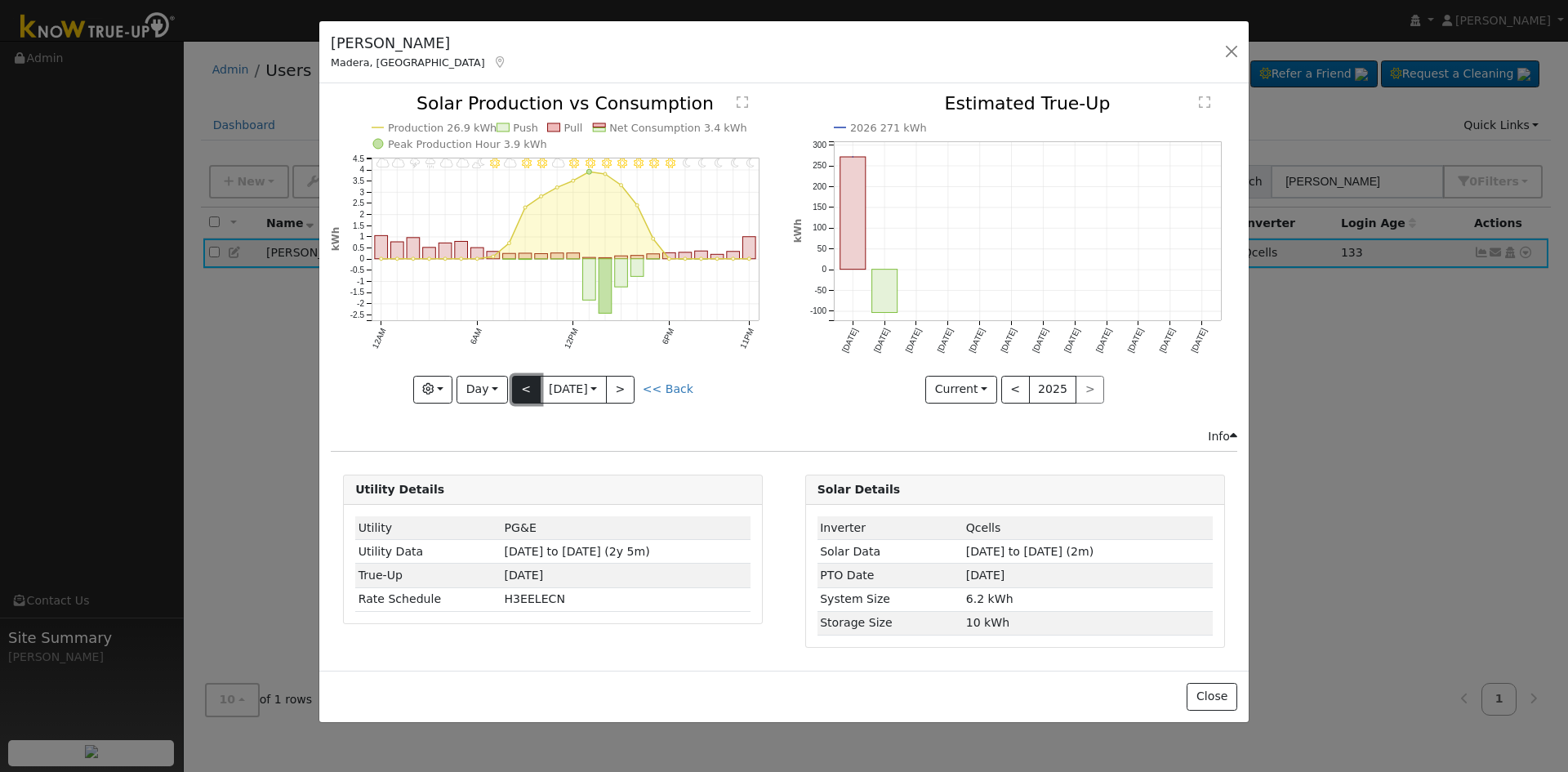
click at [530, 386] on button "<" at bounding box center [526, 389] width 28 height 27
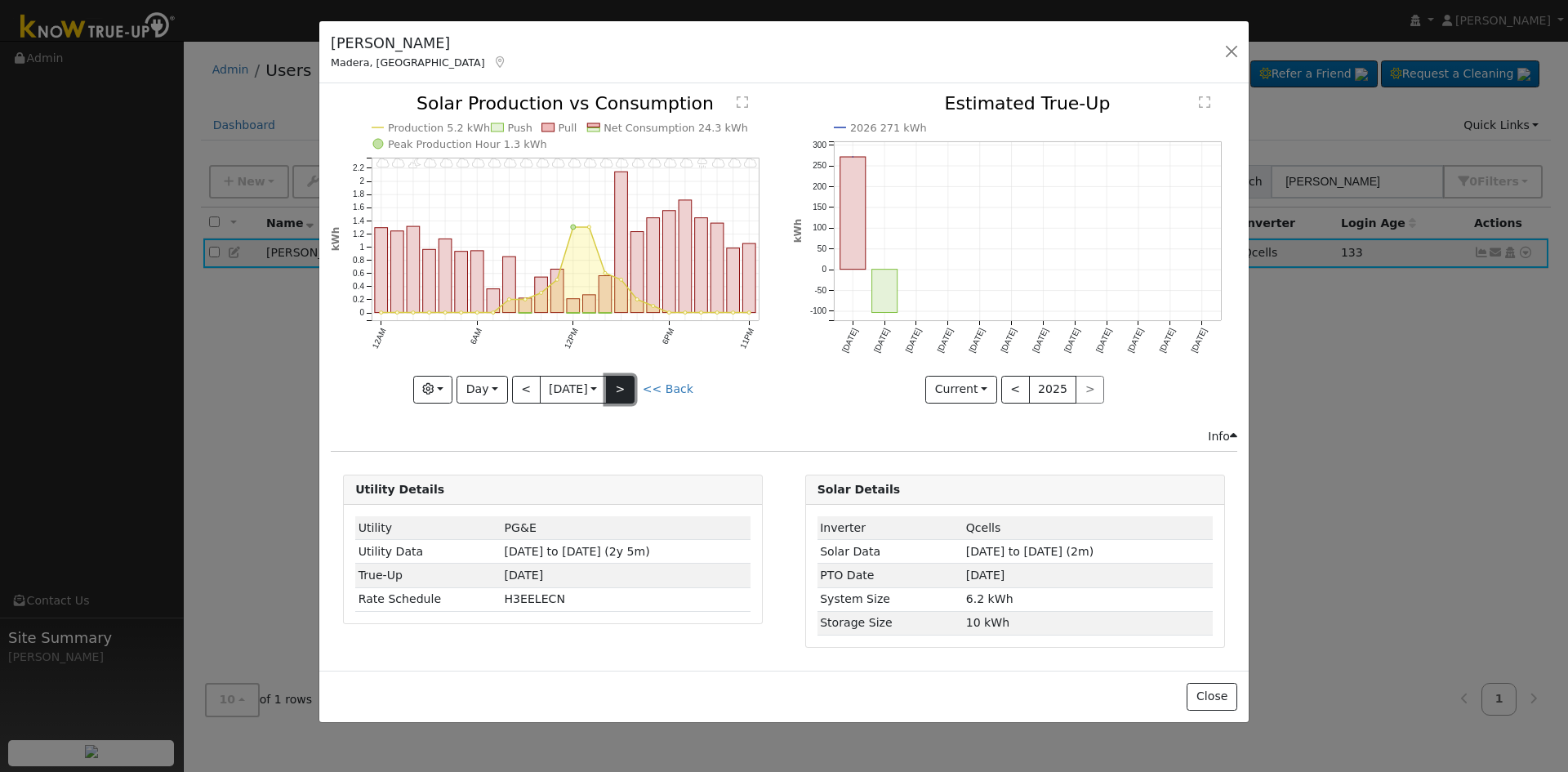
click at [629, 396] on button ">" at bounding box center [620, 389] width 28 height 27
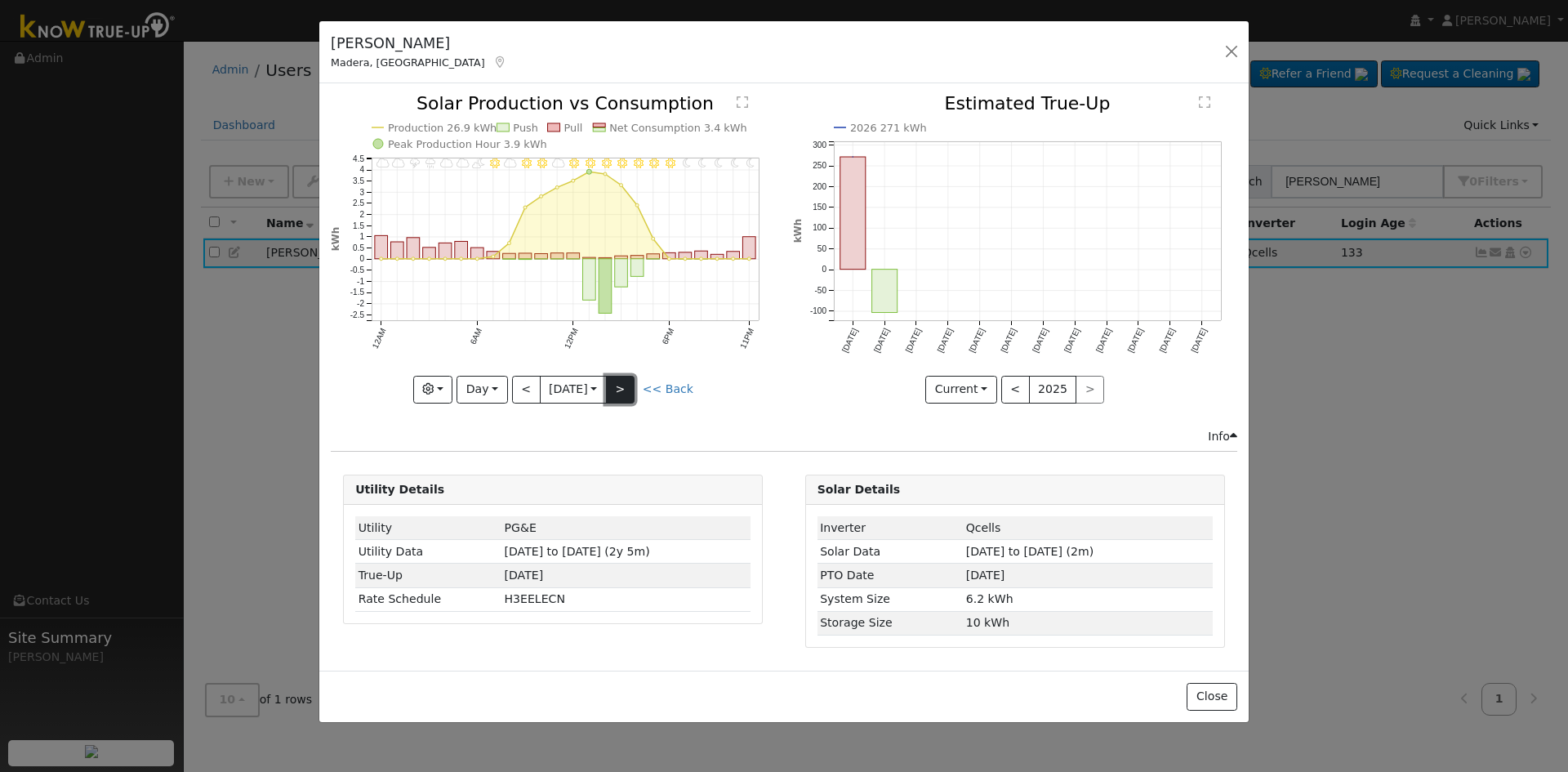
click at [629, 396] on button ">" at bounding box center [620, 389] width 28 height 27
click at [629, 396] on div at bounding box center [552, 248] width 445 height 308
click at [629, 396] on button ">" at bounding box center [620, 389] width 28 height 27
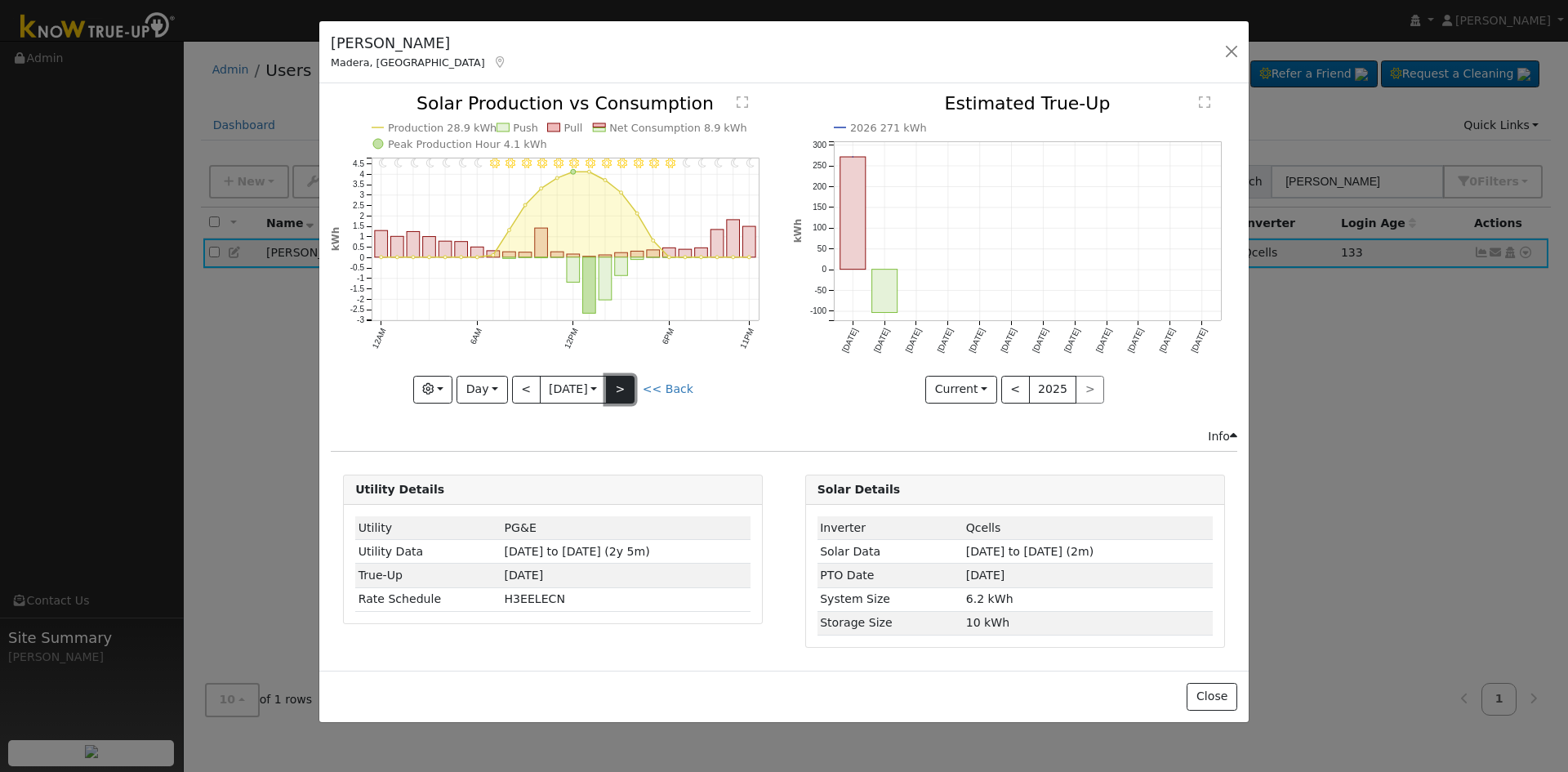
click at [629, 396] on button ">" at bounding box center [620, 389] width 28 height 27
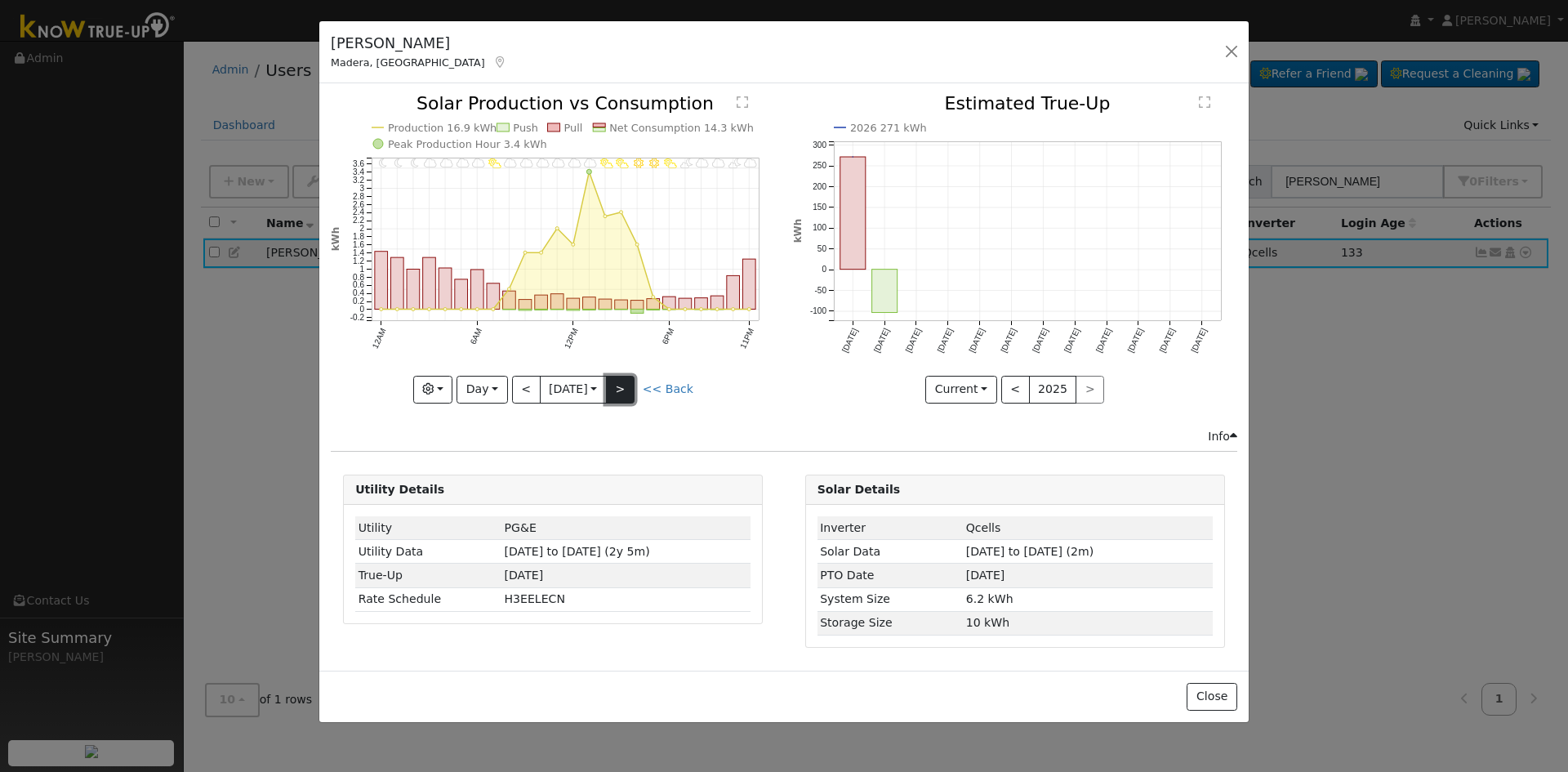
click at [629, 396] on button ">" at bounding box center [620, 389] width 28 height 27
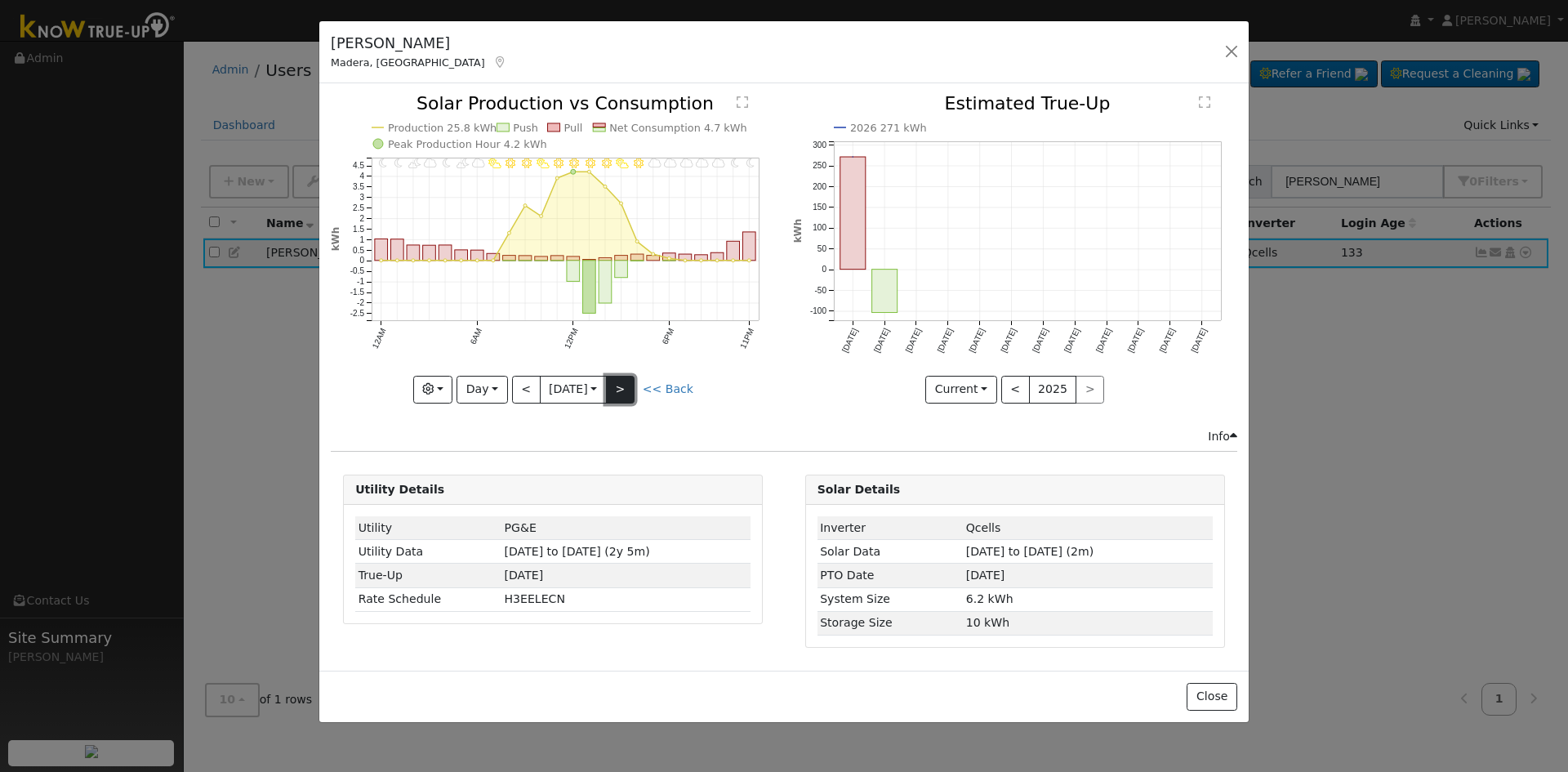
click at [629, 396] on button ">" at bounding box center [620, 389] width 28 height 27
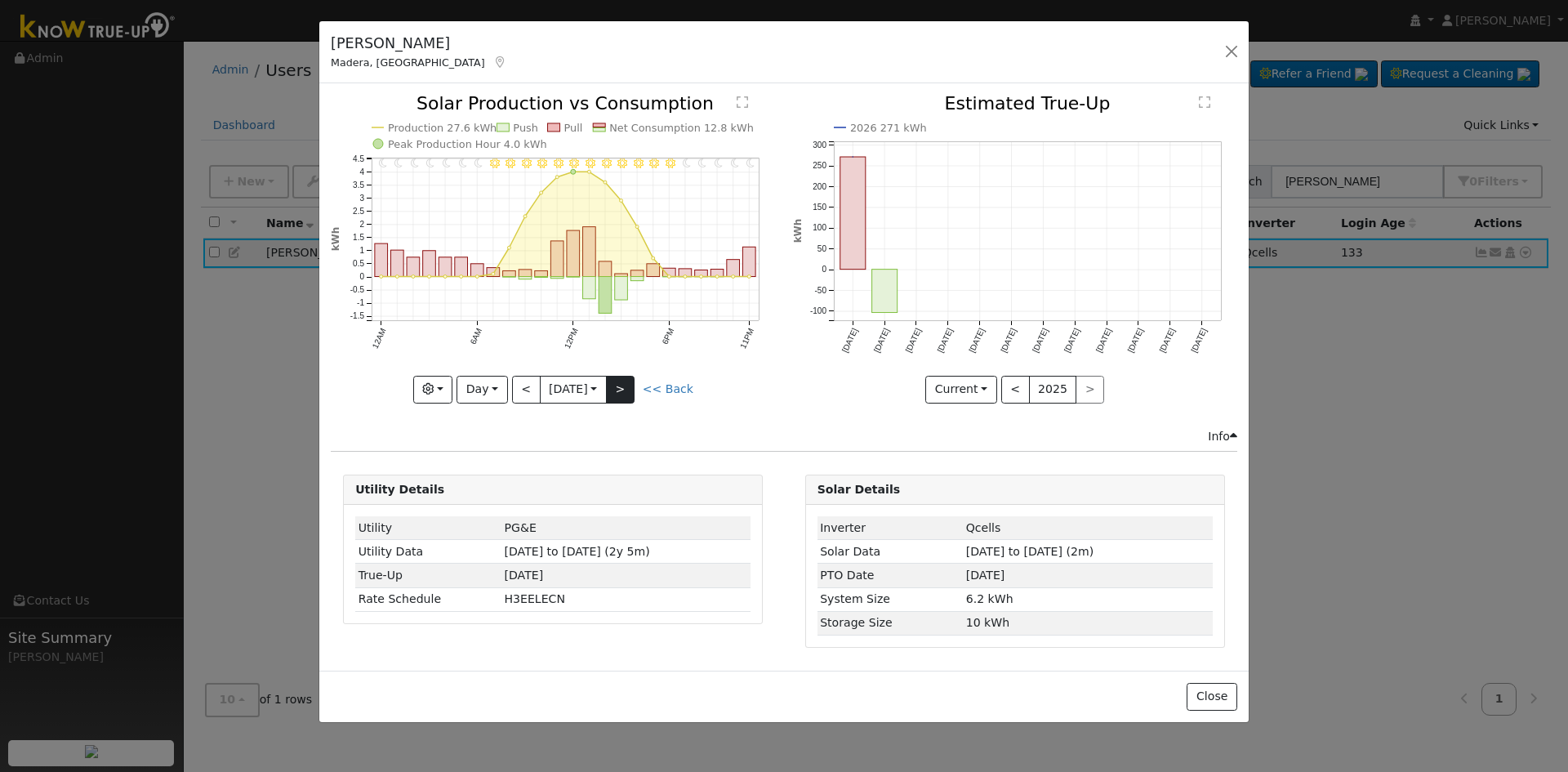
click at [629, 396] on div "11PM - MostlyClear 10PM - MostlyClear 9PM - Clear 8PM - MostlyClear 7PM - Clear…" at bounding box center [552, 248] width 445 height 308
click at [629, 396] on button ">" at bounding box center [620, 389] width 28 height 27
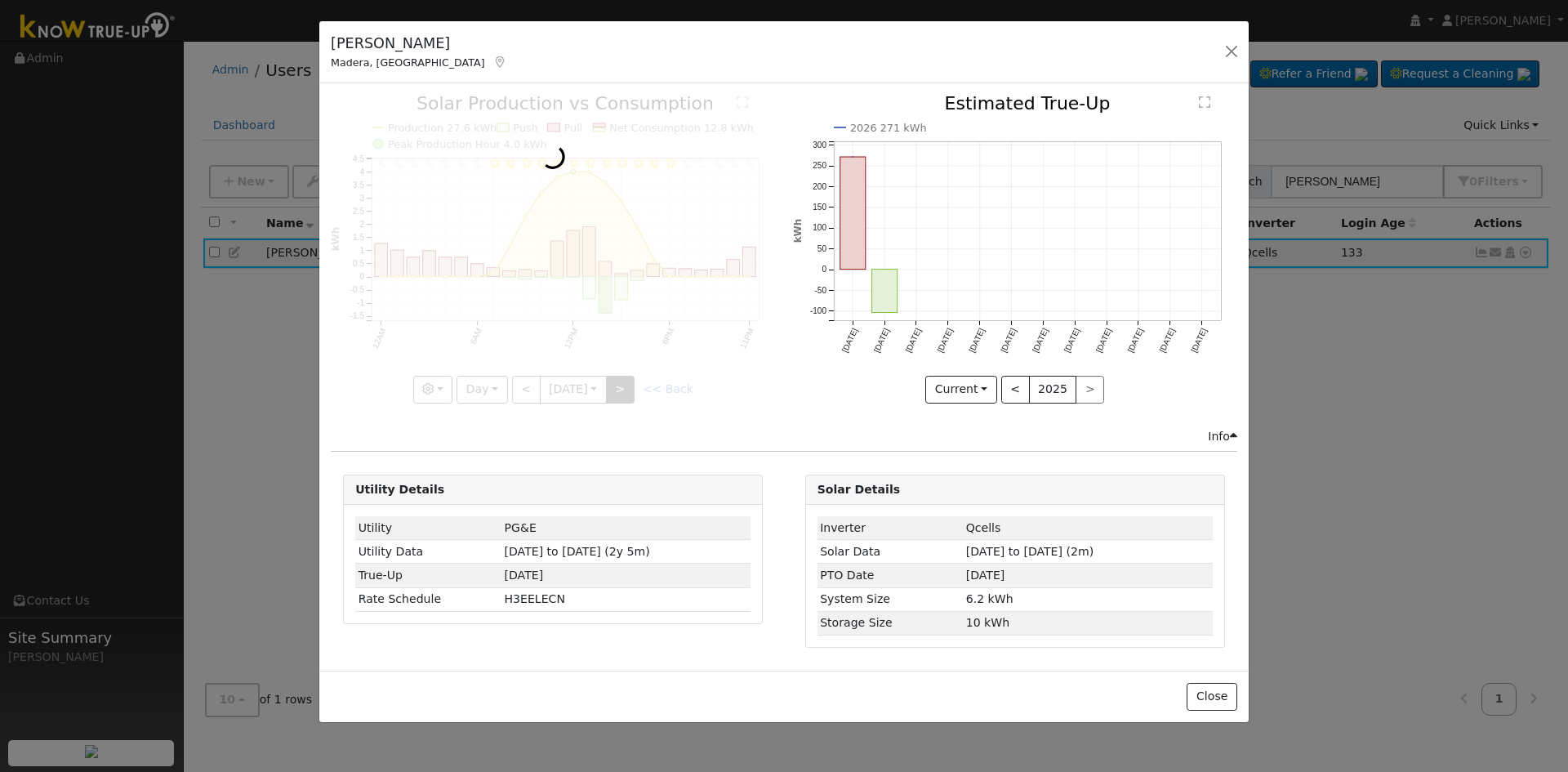
click at [629, 396] on div at bounding box center [552, 248] width 445 height 308
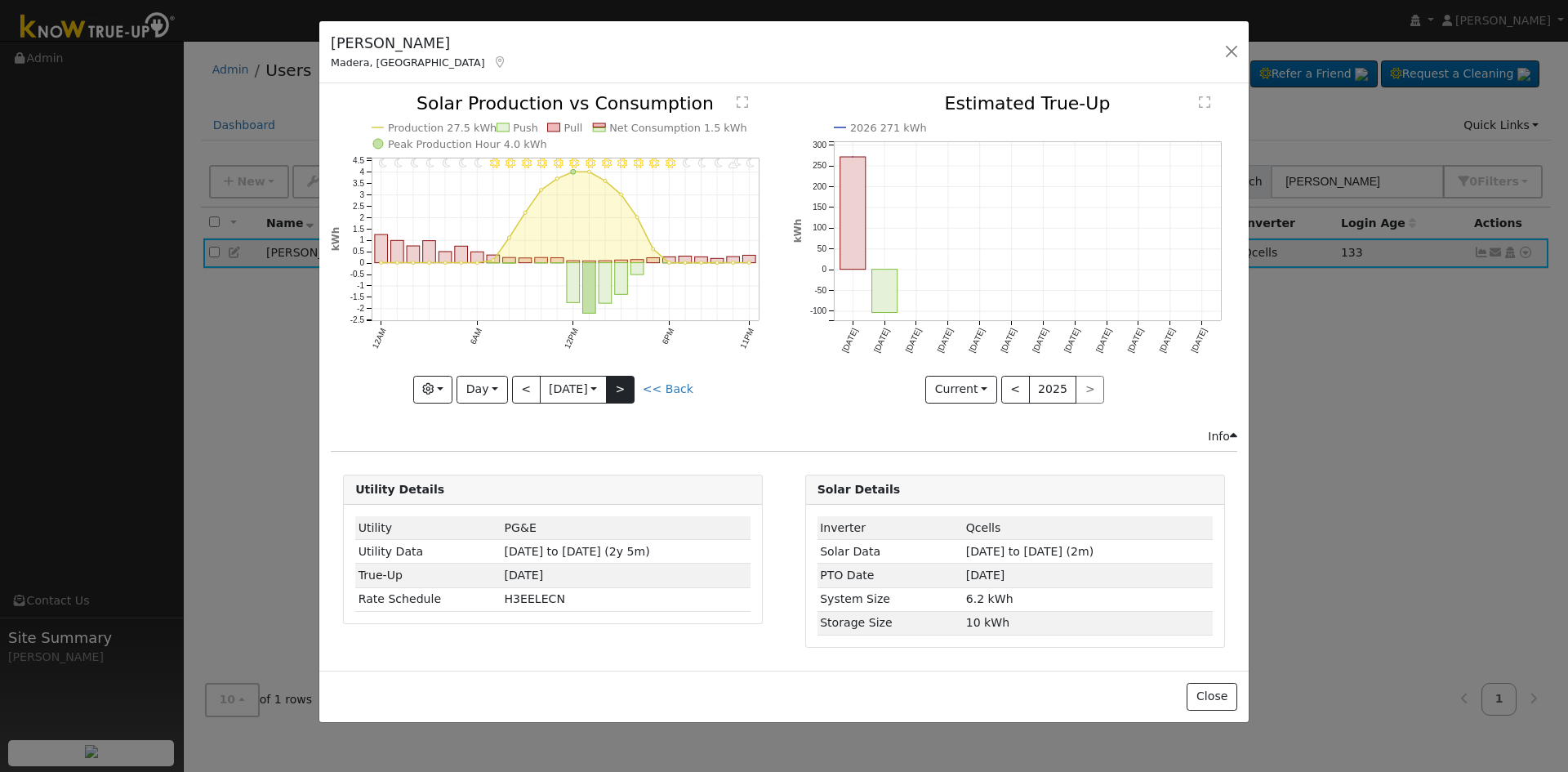
click at [629, 396] on div at bounding box center [552, 248] width 445 height 308
click at [629, 396] on button ">" at bounding box center [620, 389] width 28 height 27
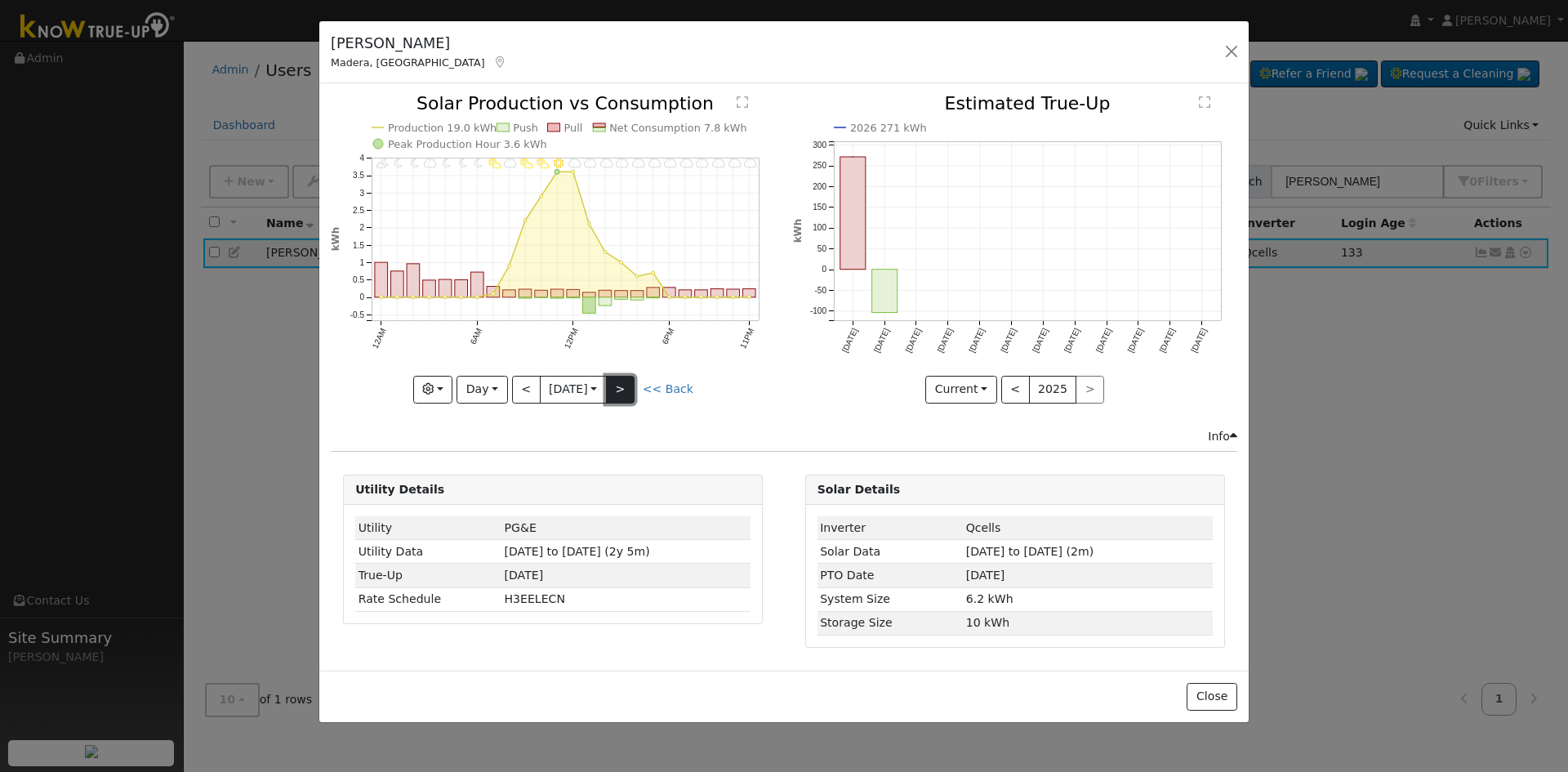
click at [629, 396] on button ">" at bounding box center [620, 389] width 28 height 27
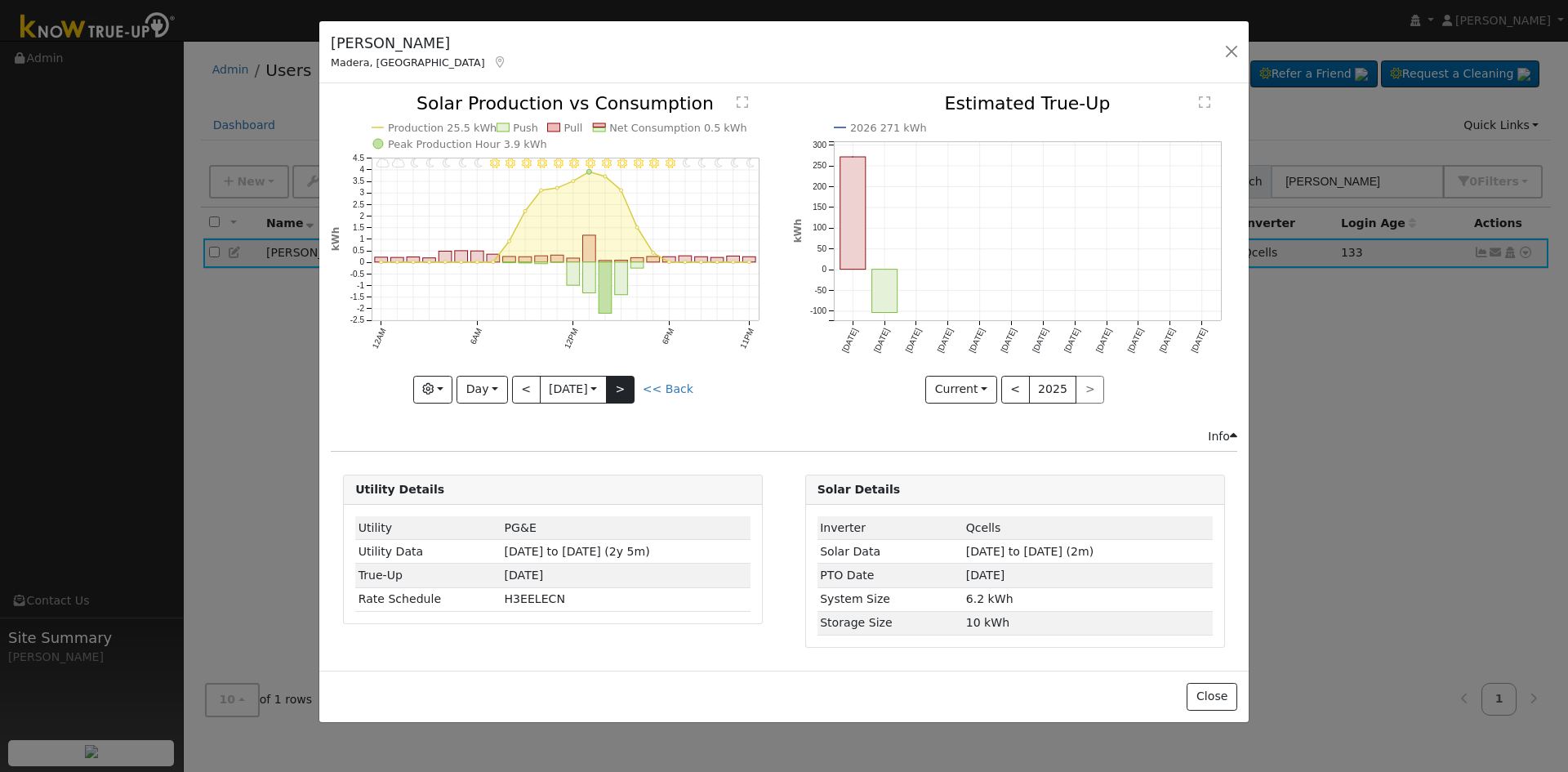
click at [629, 396] on div at bounding box center [552, 248] width 445 height 308
click at [629, 396] on button ">" at bounding box center [620, 389] width 28 height 27
click at [629, 396] on div at bounding box center [552, 248] width 445 height 308
click at [629, 396] on button ">" at bounding box center [620, 389] width 28 height 27
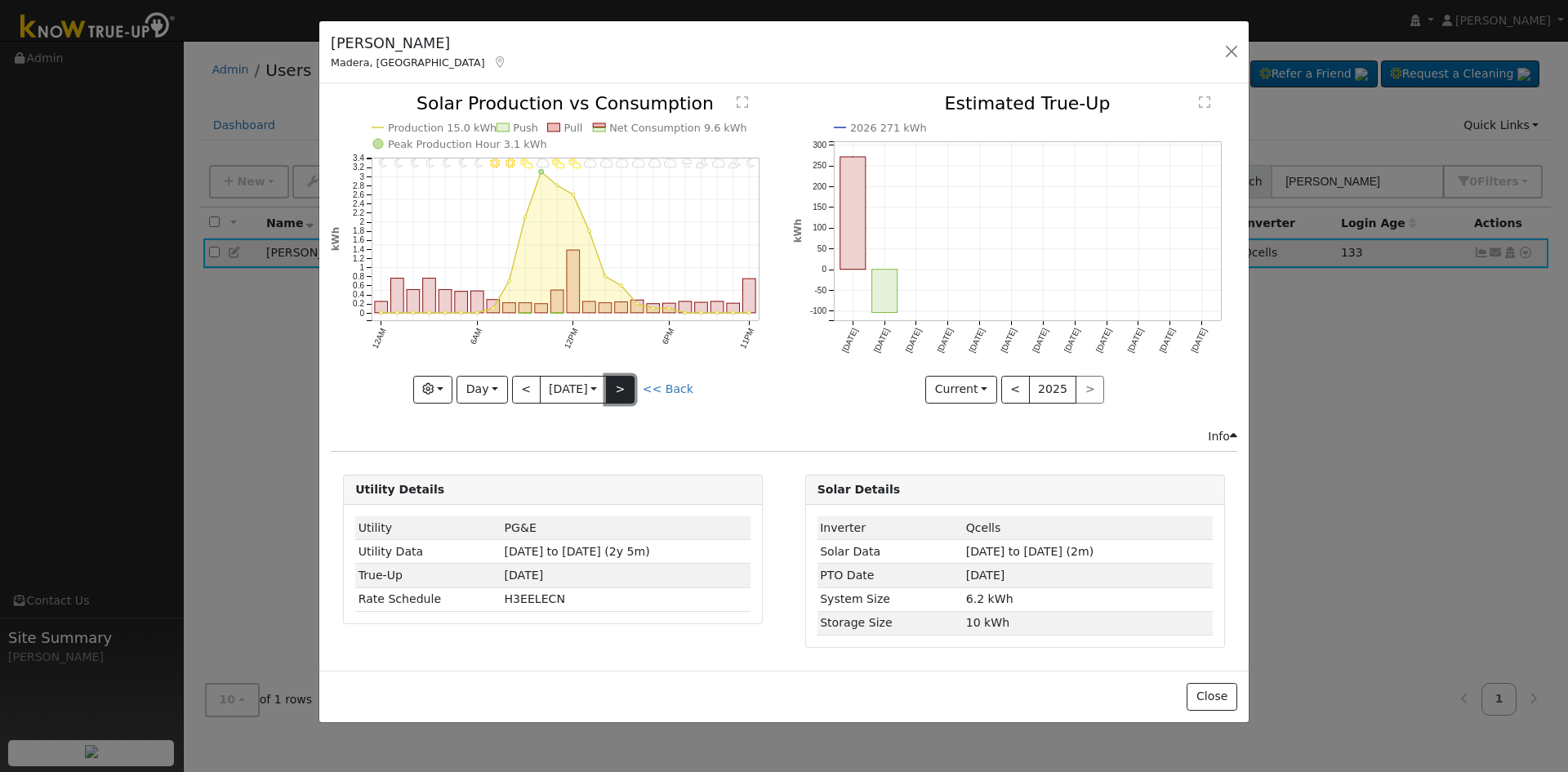
click at [629, 396] on button ">" at bounding box center [620, 389] width 28 height 27
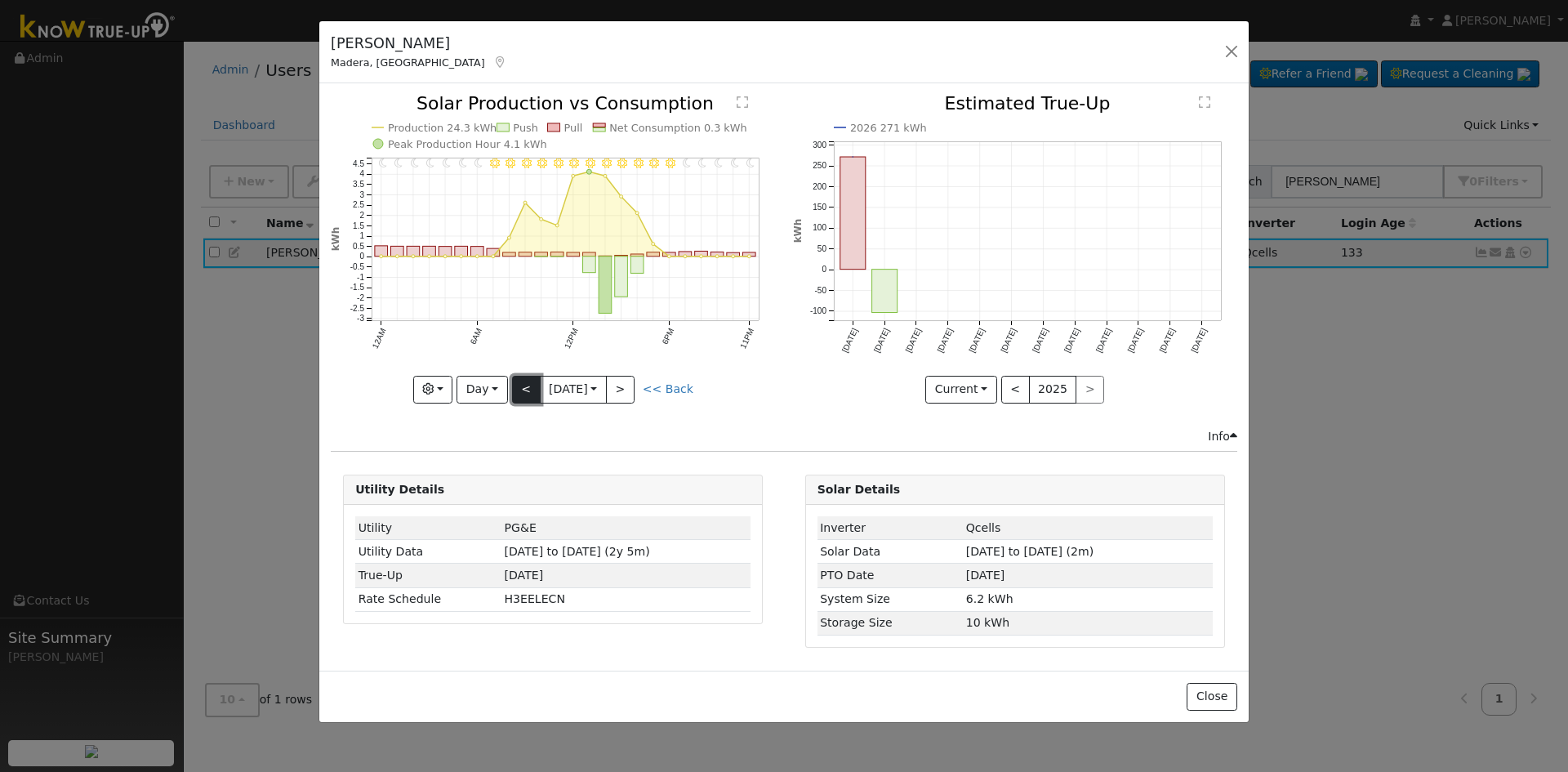
click at [528, 391] on button "<" at bounding box center [526, 389] width 28 height 27
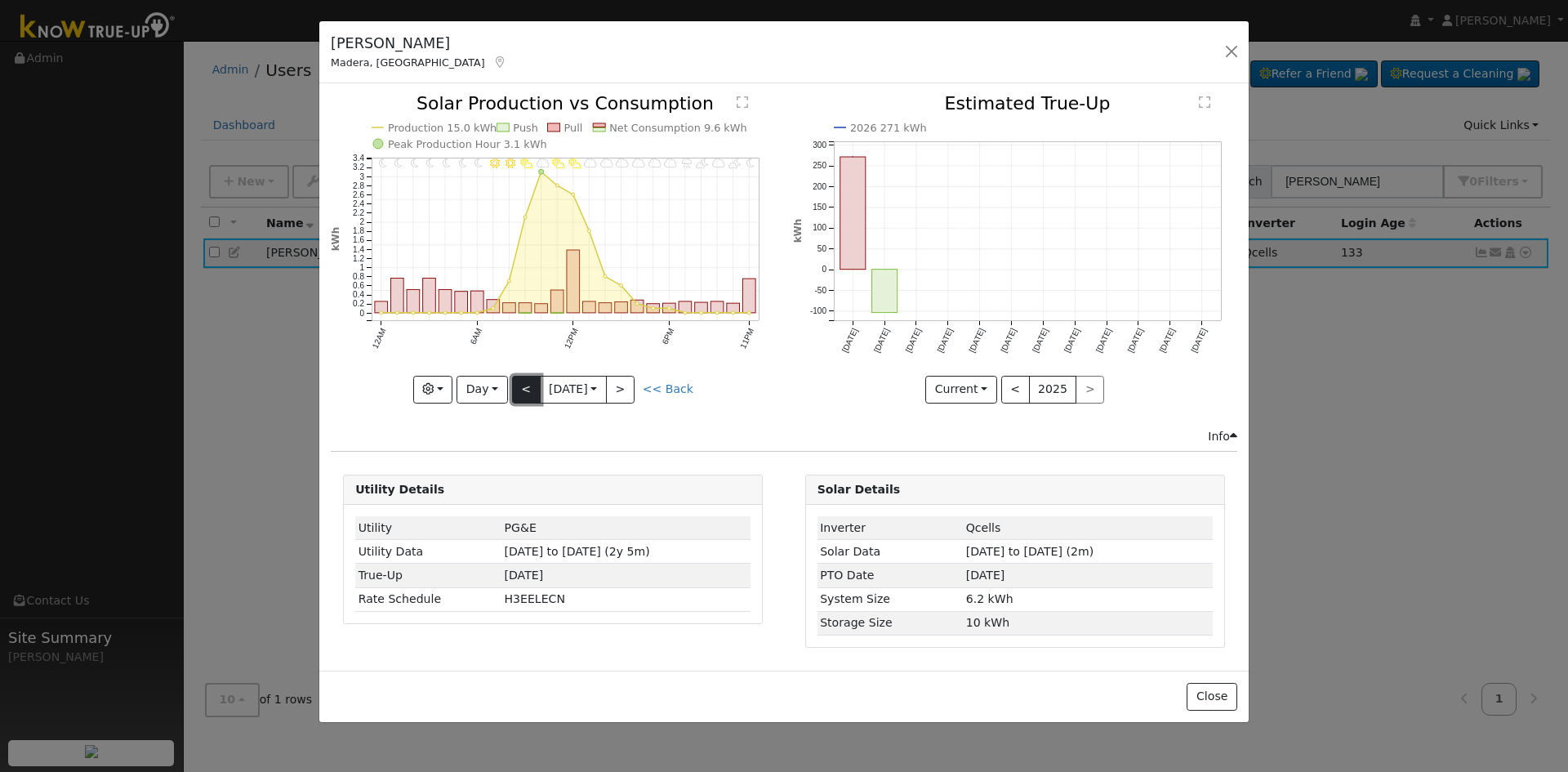
click at [528, 391] on button "<" at bounding box center [526, 389] width 28 height 27
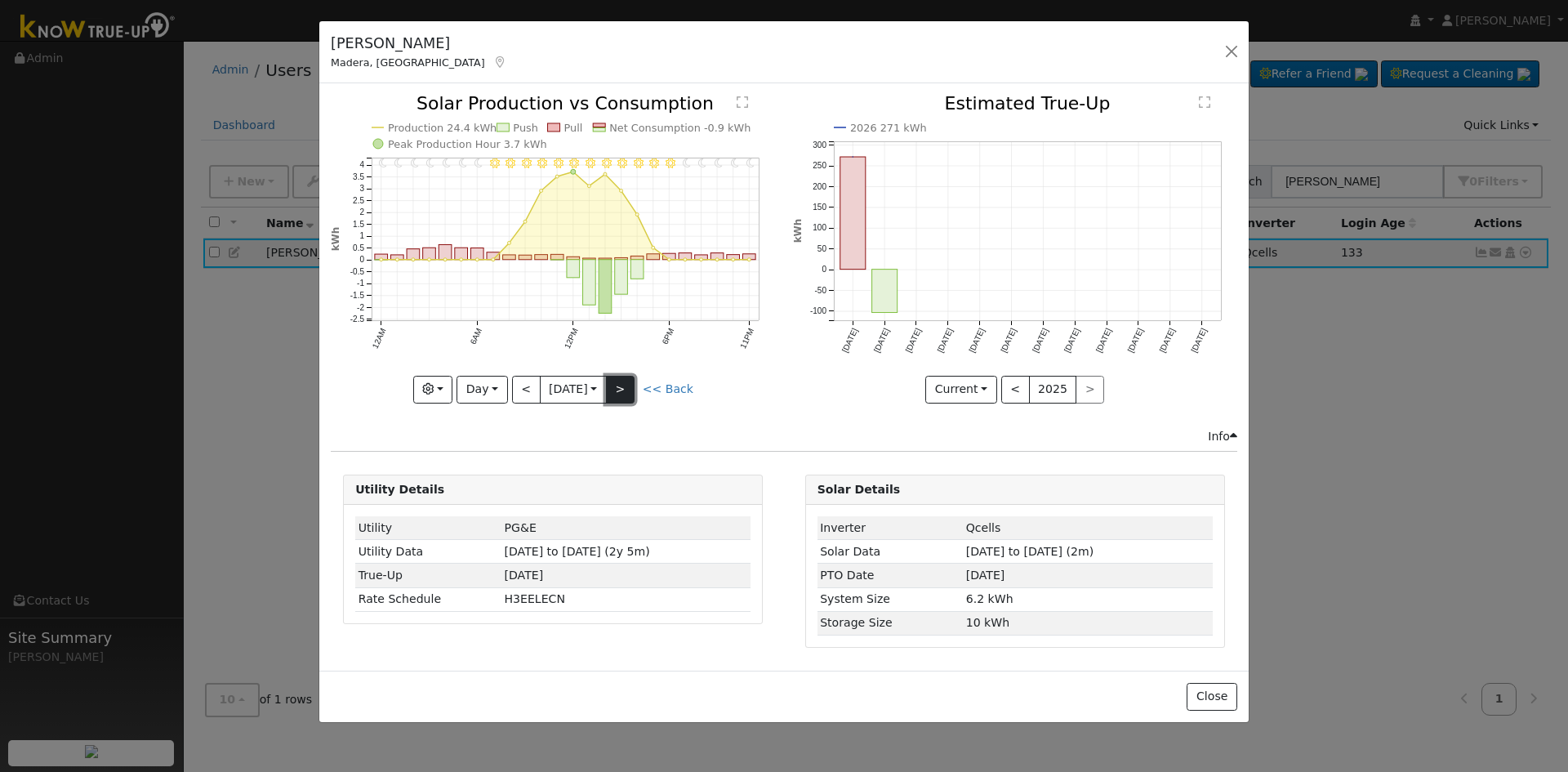
click at [631, 384] on button ">" at bounding box center [620, 389] width 28 height 27
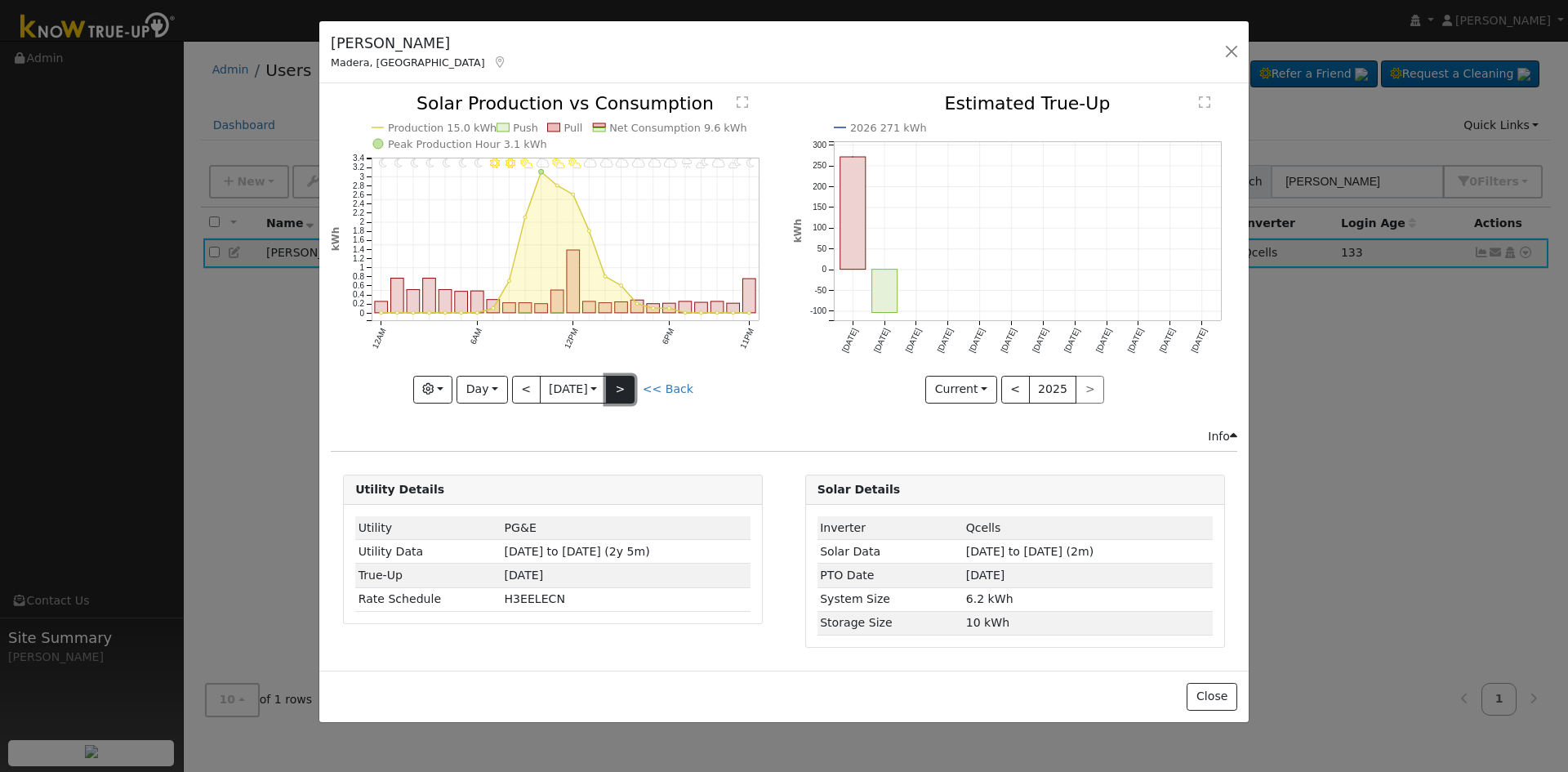
click at [628, 391] on button ">" at bounding box center [620, 389] width 28 height 27
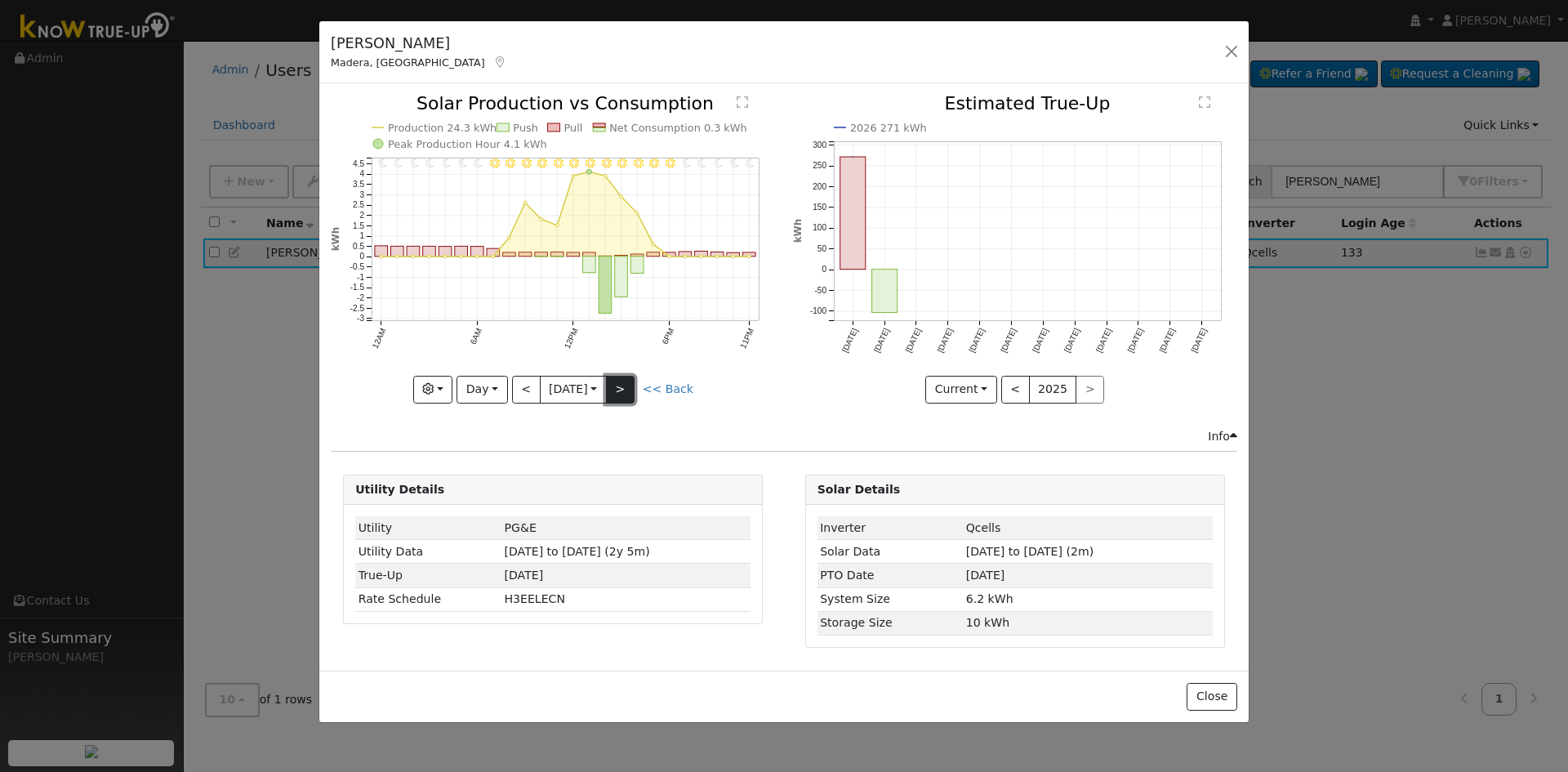
click at [631, 387] on button ">" at bounding box center [620, 389] width 28 height 27
click at [617, 391] on button ">" at bounding box center [620, 389] width 28 height 27
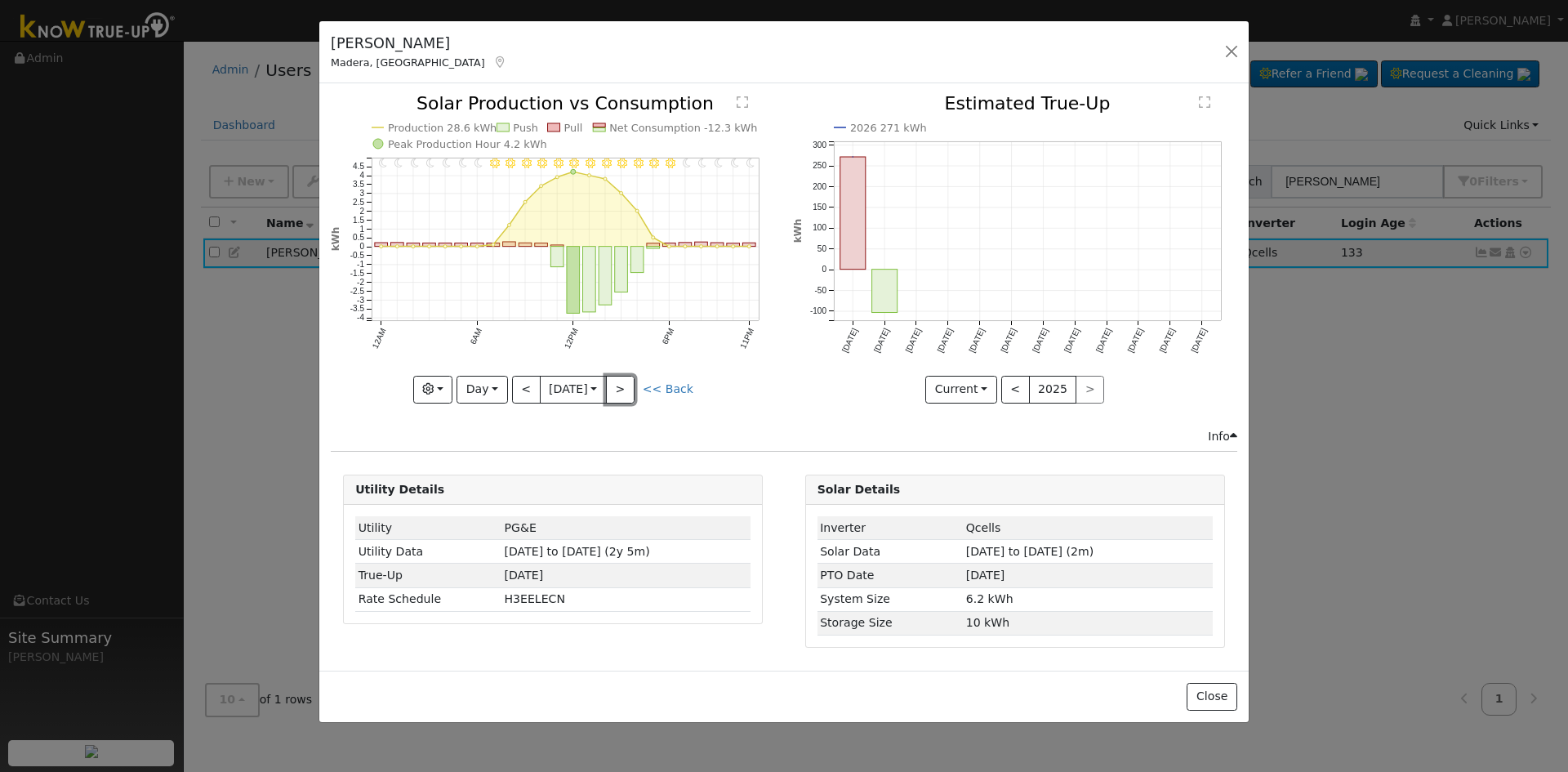
click at [625, 391] on button ">" at bounding box center [620, 389] width 28 height 27
type input "[DATE]"
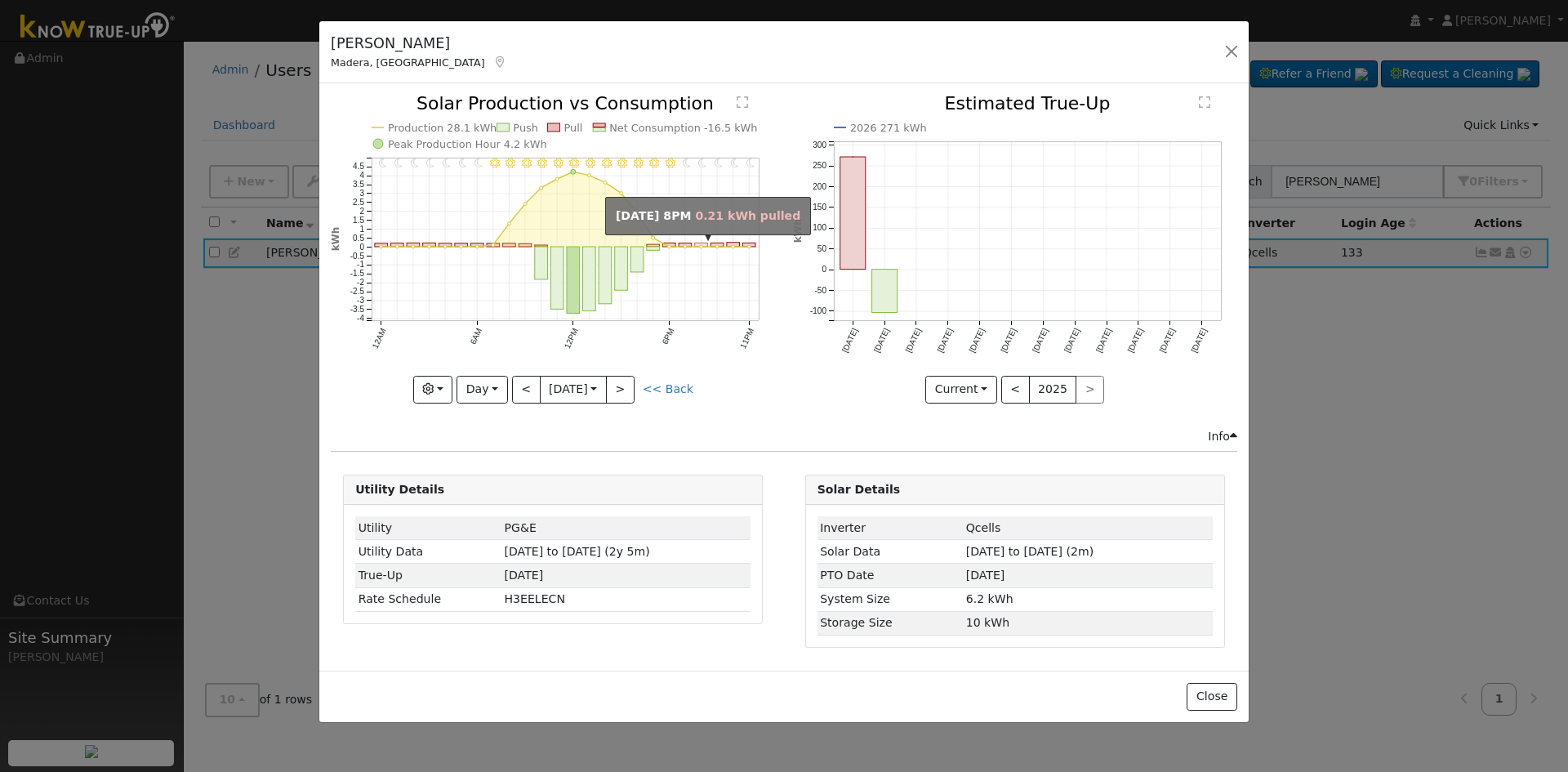
click at [700, 245] on rect "onclick=""" at bounding box center [701, 245] width 13 height 4
click at [699, 244] on rect "onclick=""" at bounding box center [701, 245] width 13 height 4
click at [748, 396] on icon "11PM - Clear 10PM - Clear 9PM - Clear 8PM - Clear 7PM - Clear 6PM - Clear 5PM -…" at bounding box center [552, 247] width 445 height 306
click at [1228, 49] on button "button" at bounding box center [1232, 51] width 23 height 23
